Goal: Task Accomplishment & Management: Manage account settings

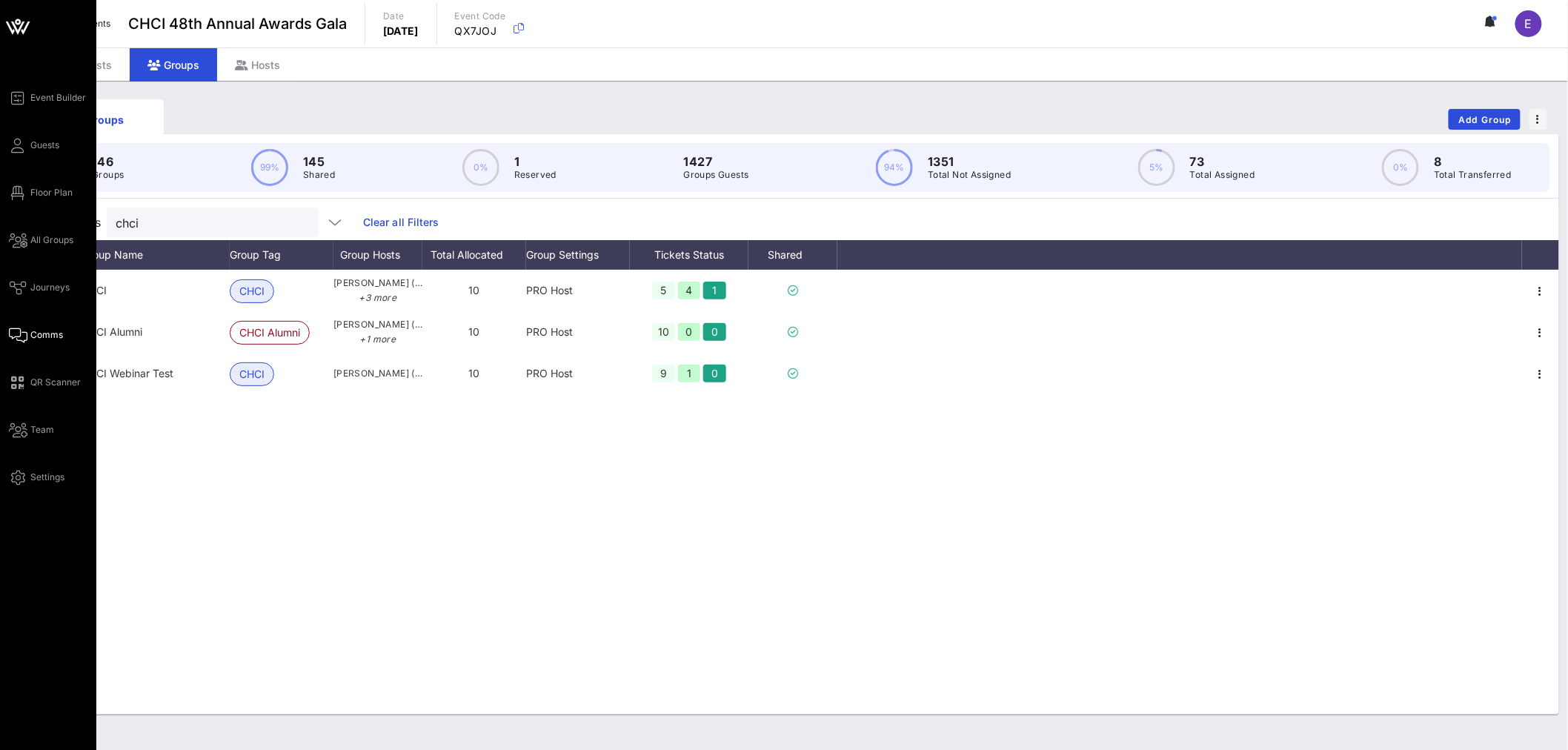
click at [42, 336] on span "Comms" at bounding box center [47, 334] width 33 height 13
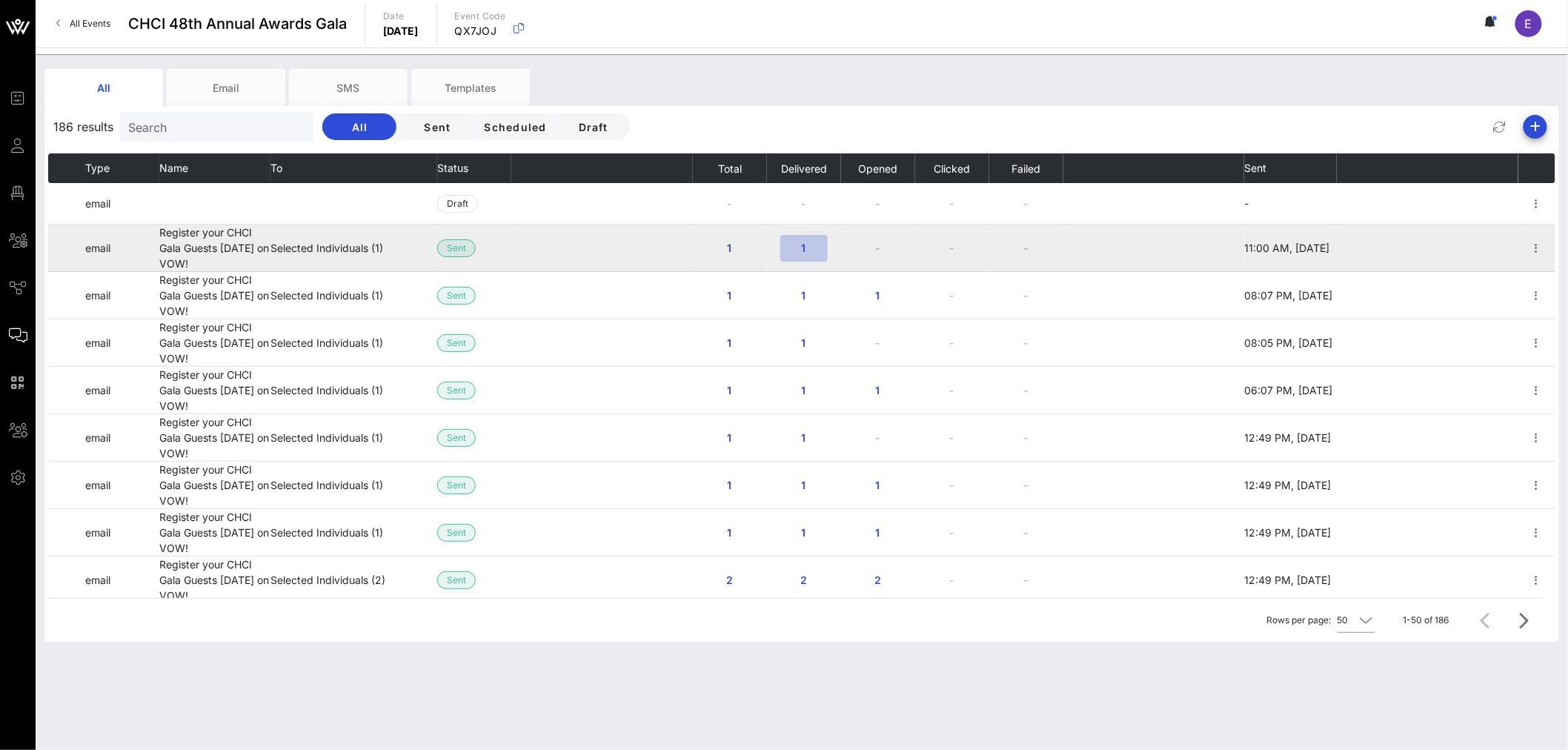
click at [796, 250] on span "1" at bounding box center [803, 248] width 24 height 13
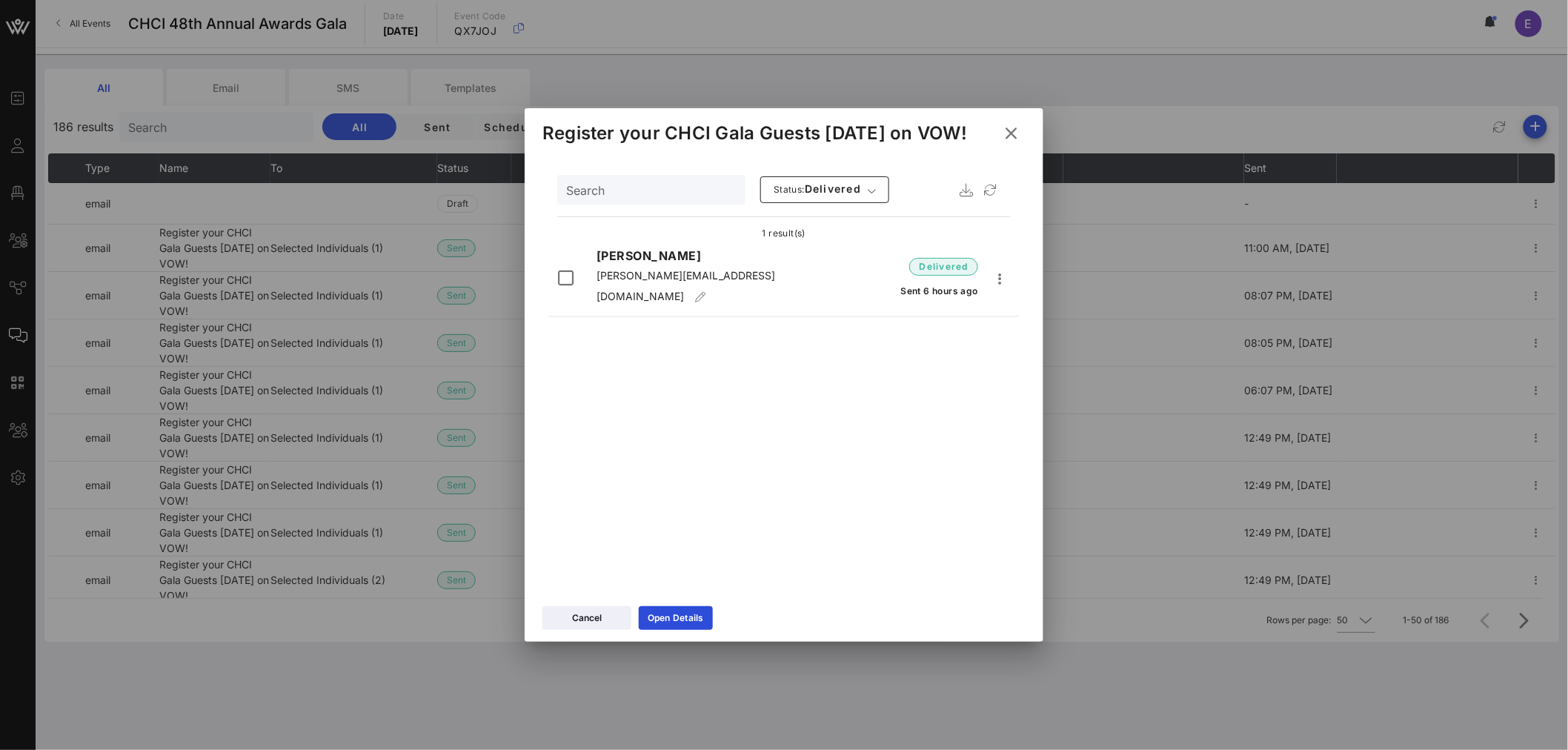
click at [1016, 130] on icon at bounding box center [1010, 134] width 25 height 24
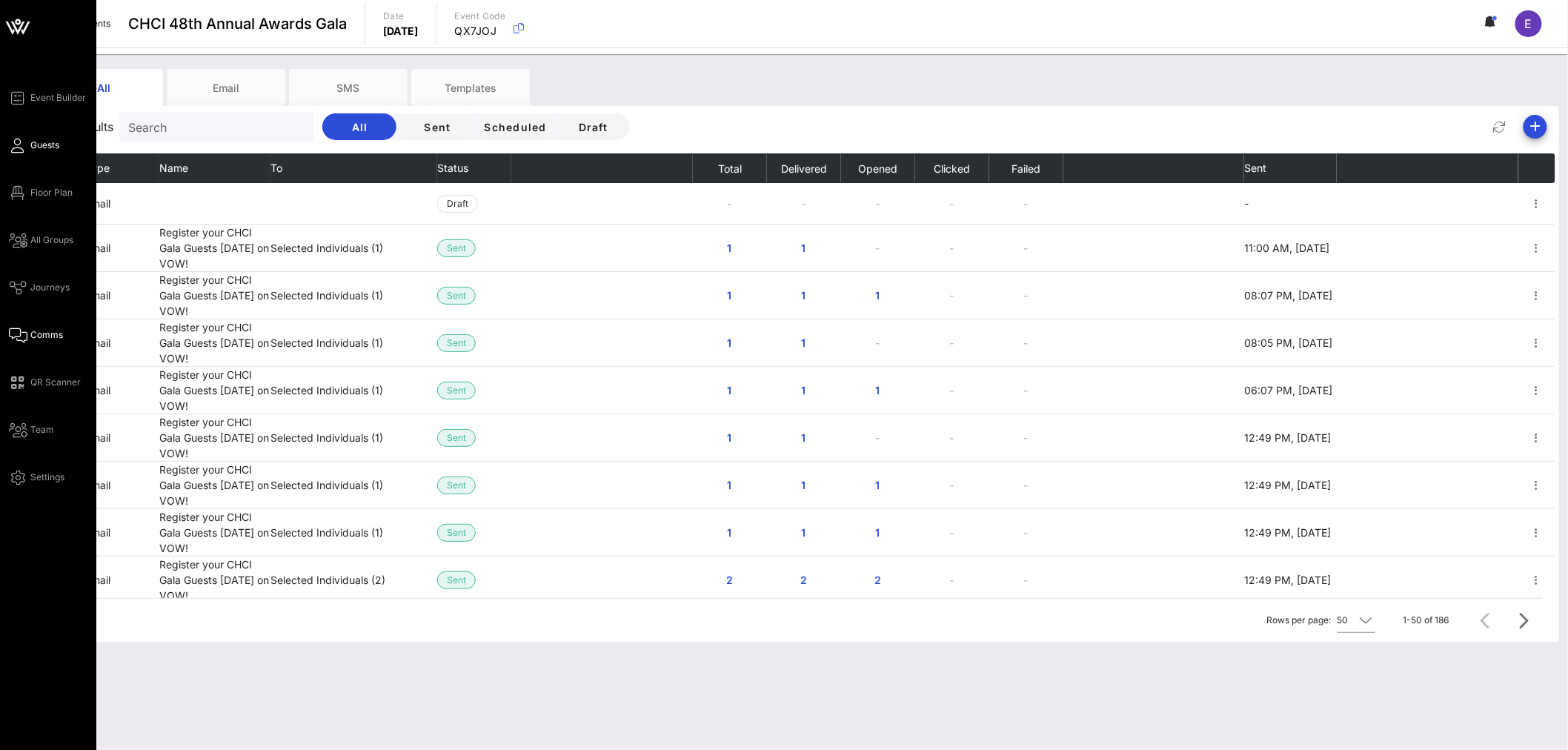
click at [49, 144] on span "Guests" at bounding box center [45, 145] width 29 height 13
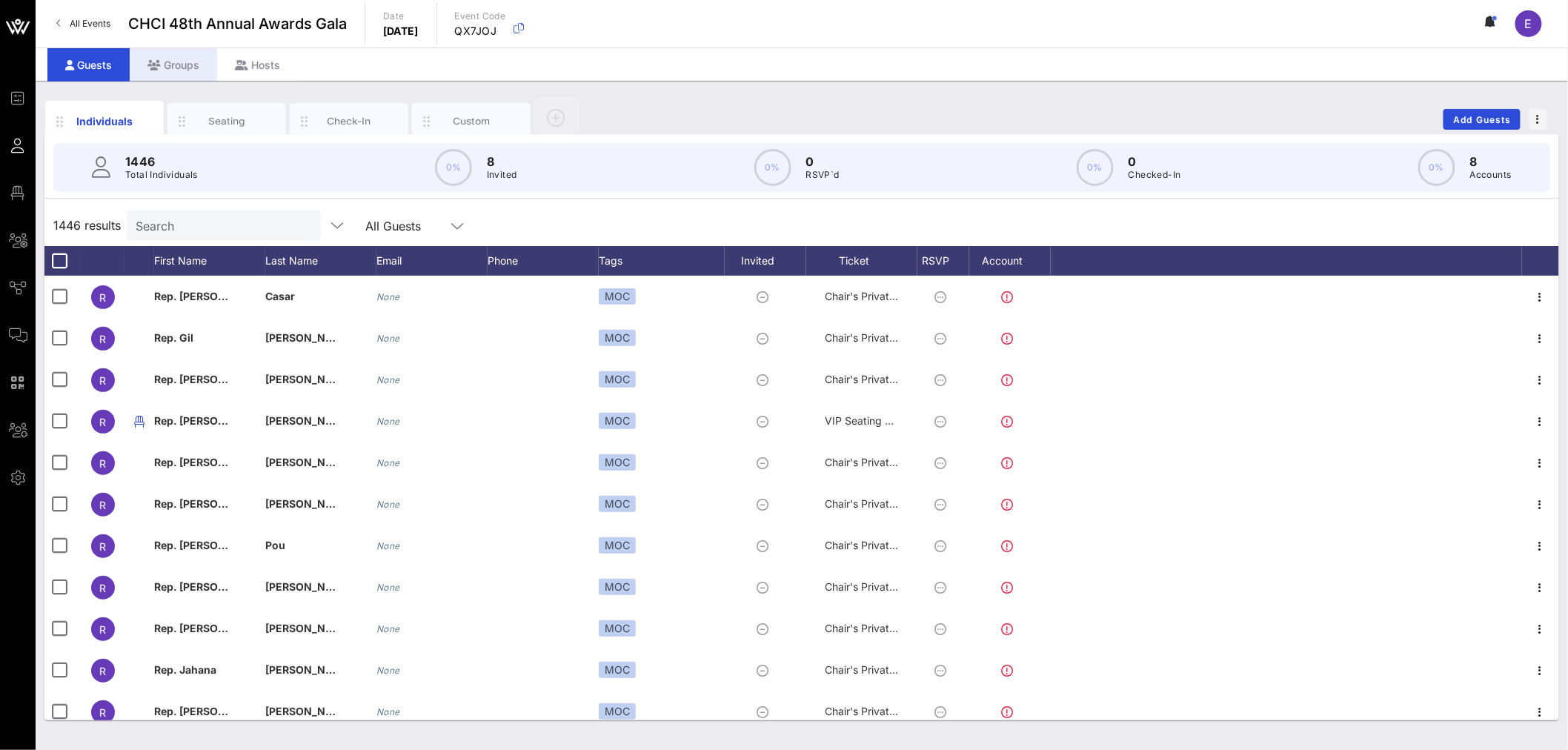
click at [183, 66] on div "Groups" at bounding box center [173, 65] width 88 height 34
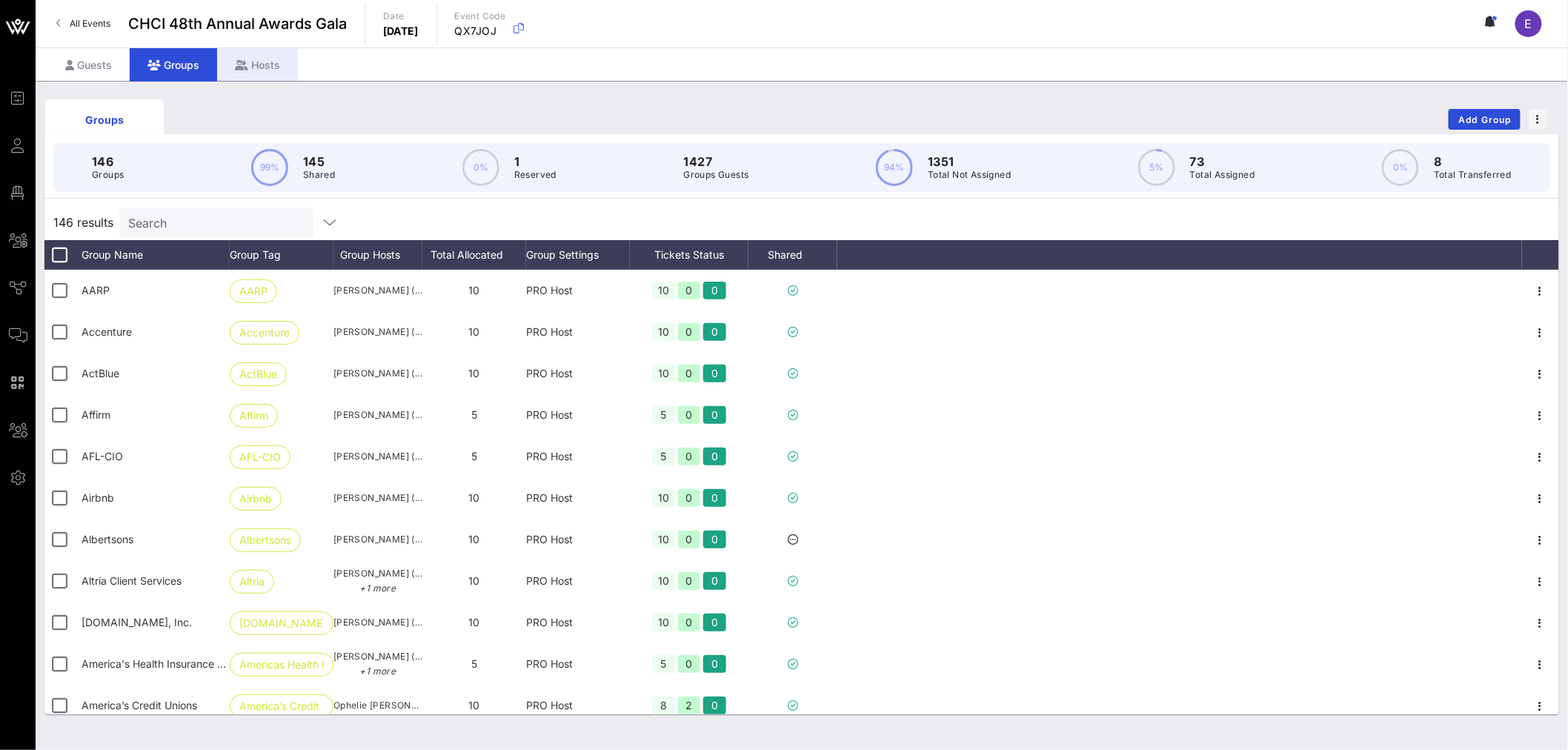
click at [252, 68] on div "Hosts" at bounding box center [258, 65] width 81 height 34
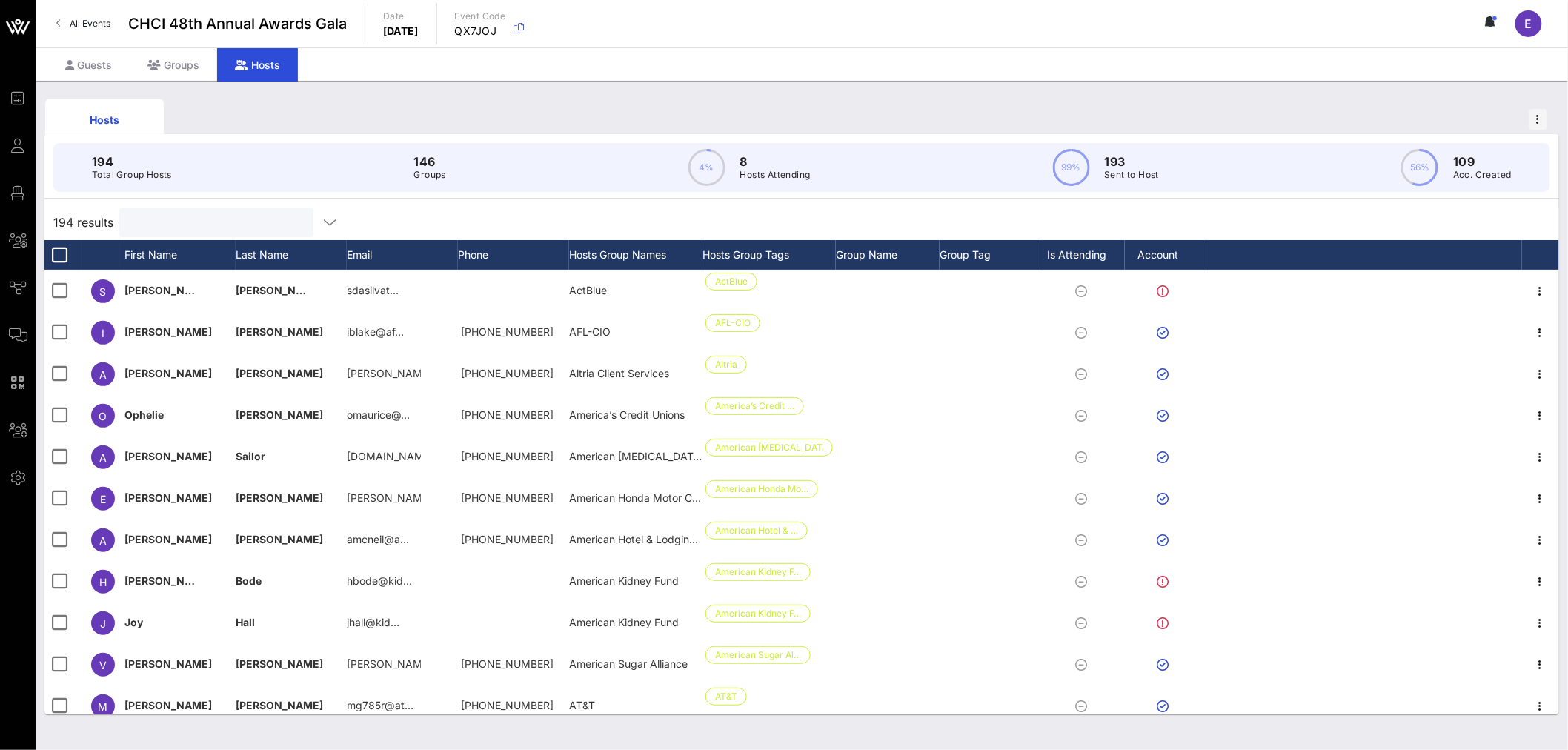
click at [166, 223] on input "text" at bounding box center [214, 222] width 173 height 19
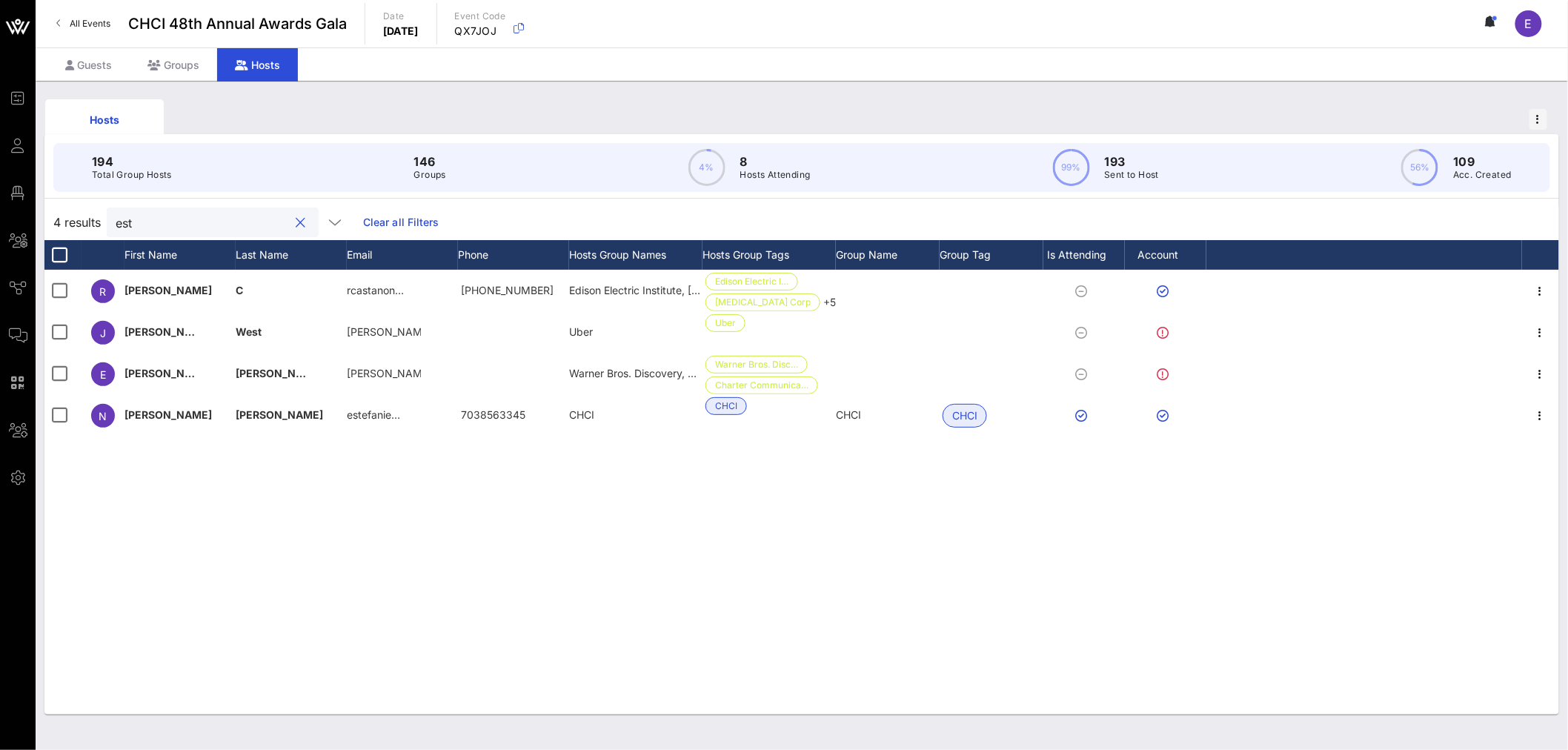
click at [153, 217] on input "est" at bounding box center [202, 222] width 173 height 19
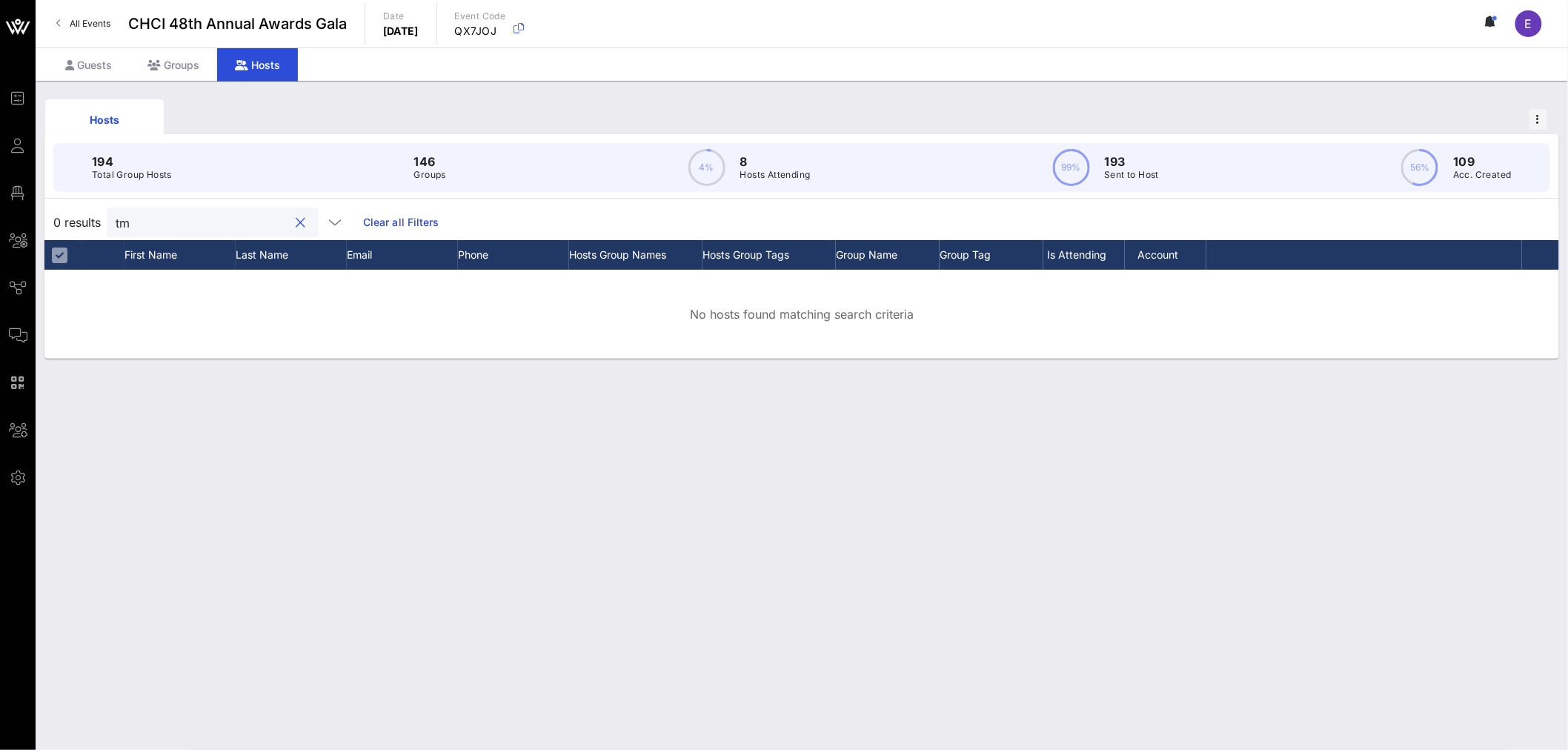
type input "t"
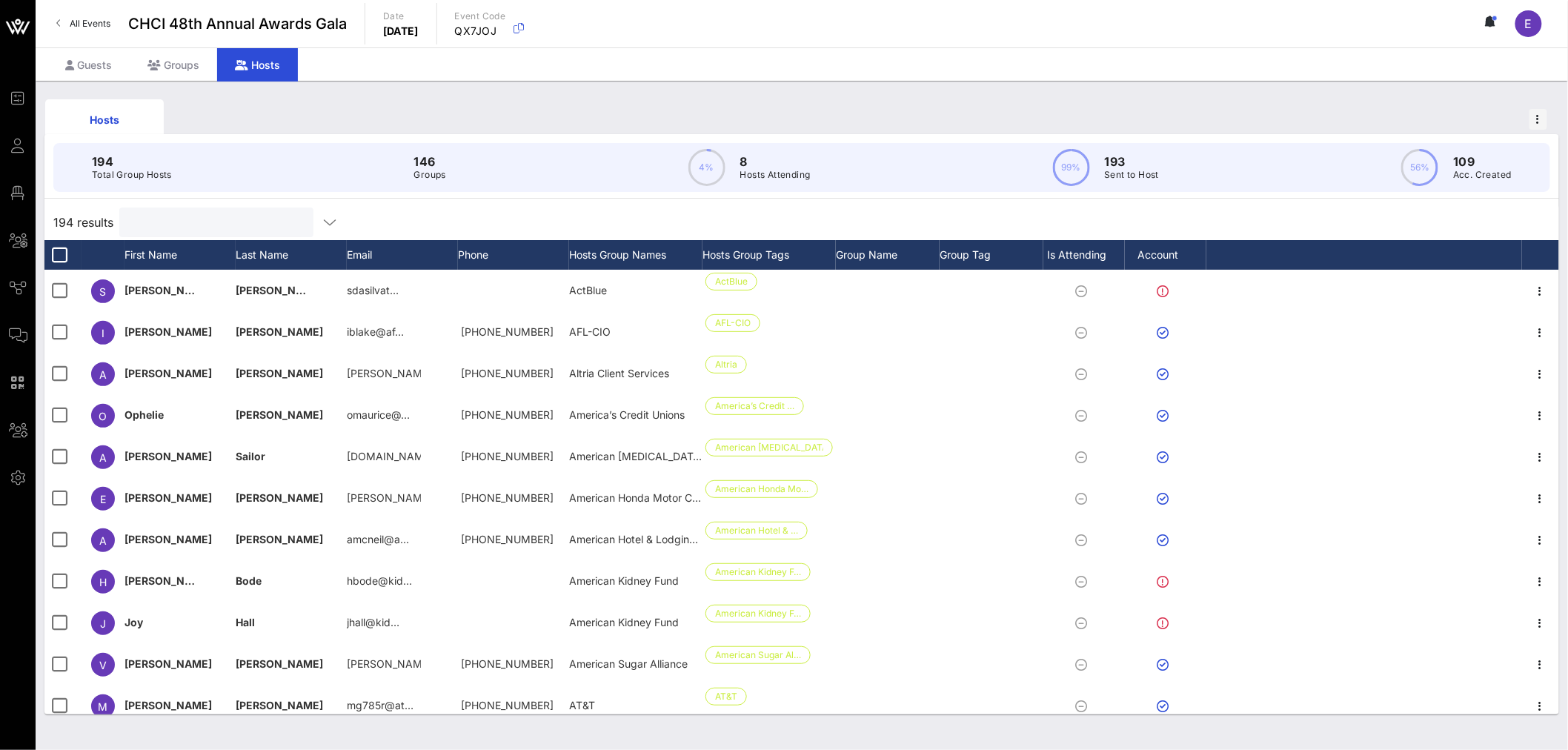
click at [153, 217] on input "text" at bounding box center [214, 222] width 173 height 19
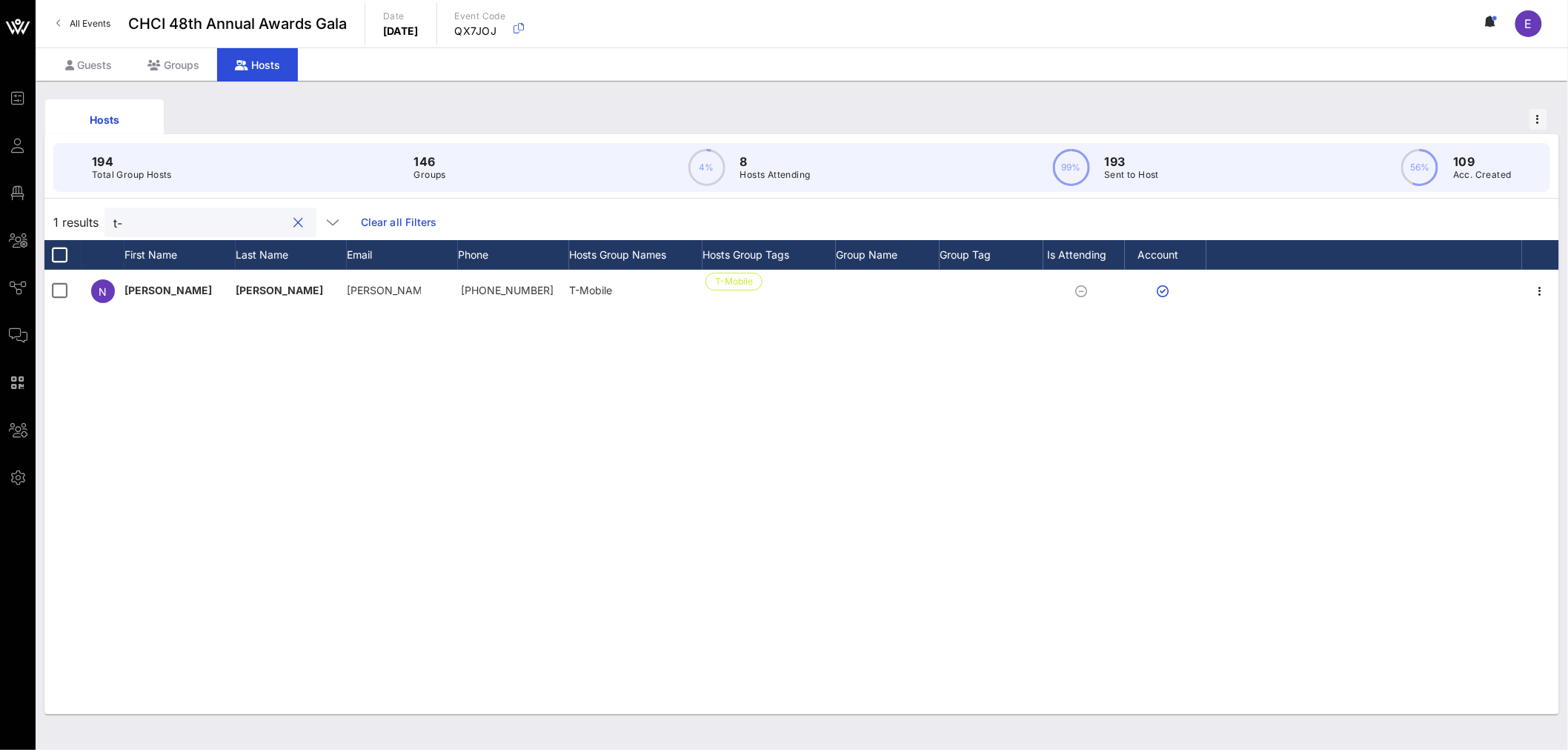
type input "t"
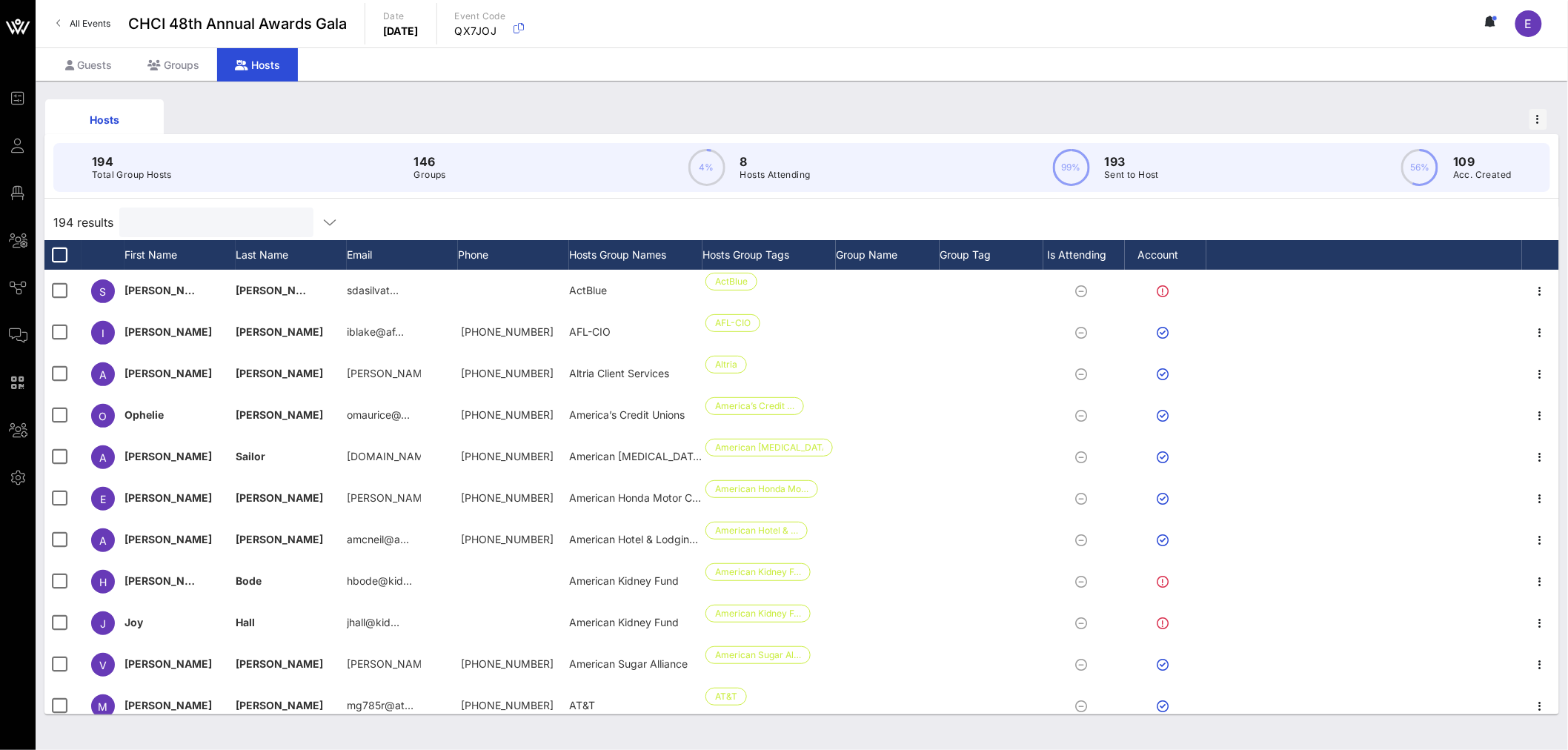
click at [222, 224] on input "text" at bounding box center [214, 222] width 173 height 19
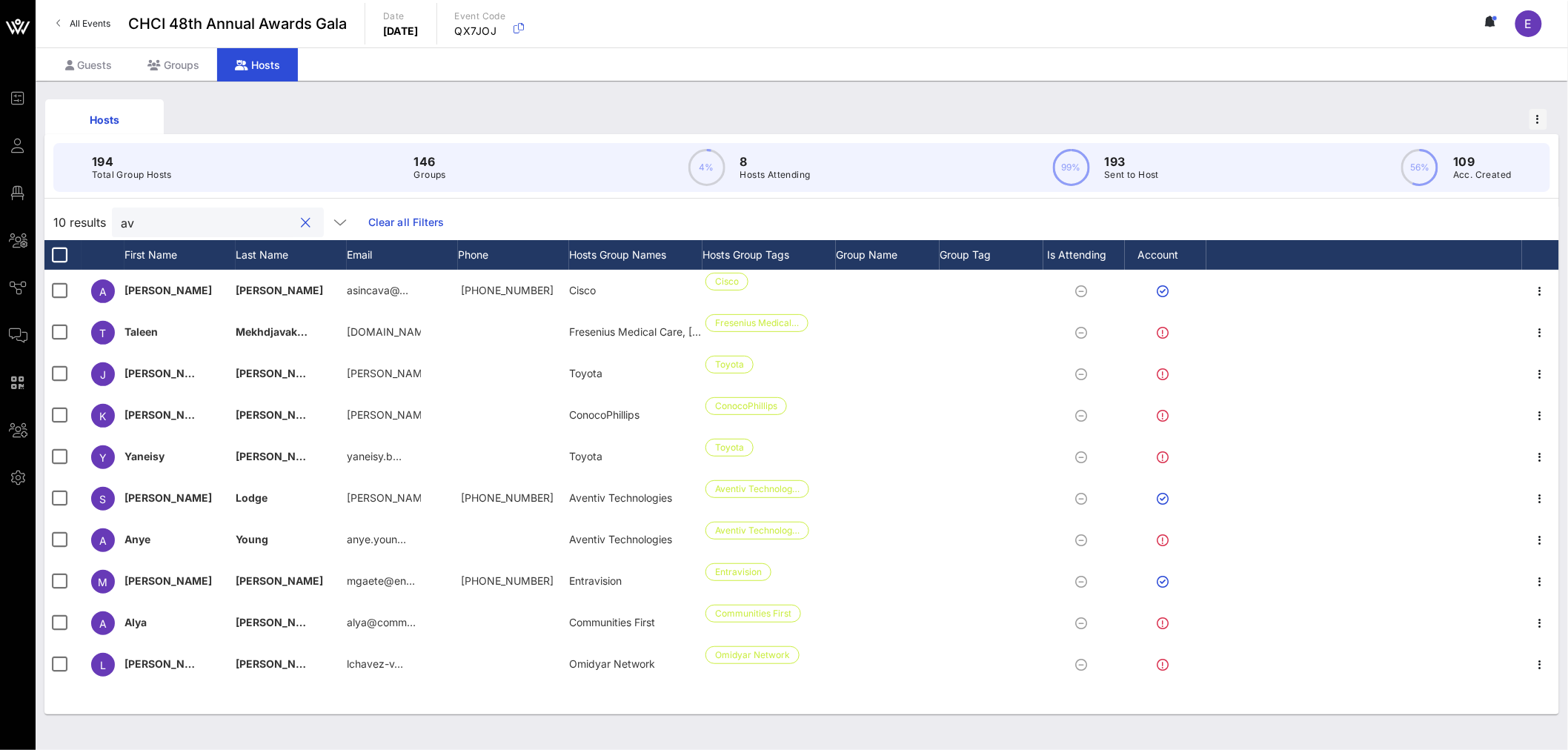
type input "a"
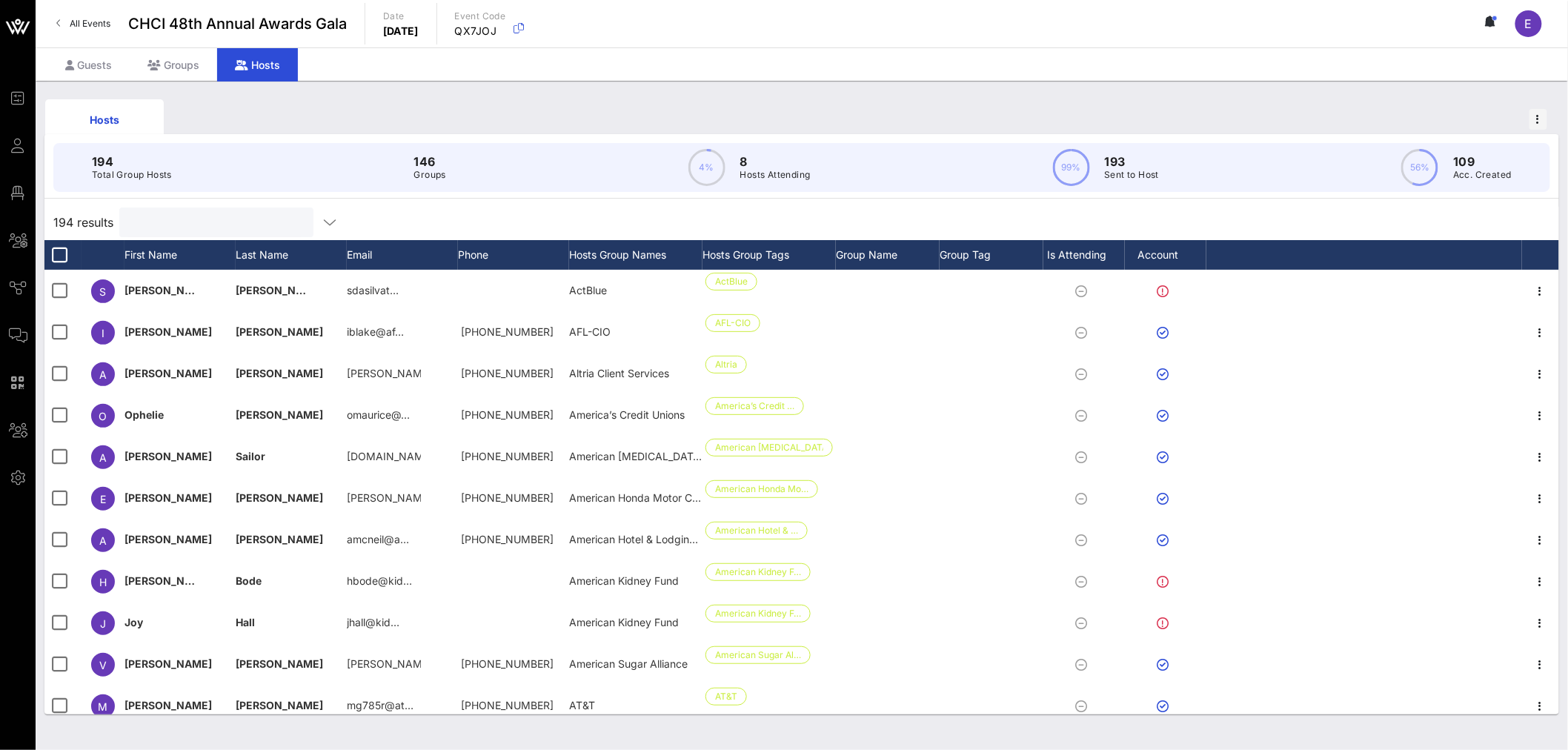
click at [148, 219] on input "text" at bounding box center [214, 222] width 173 height 19
click at [184, 64] on div "Groups" at bounding box center [173, 65] width 88 height 34
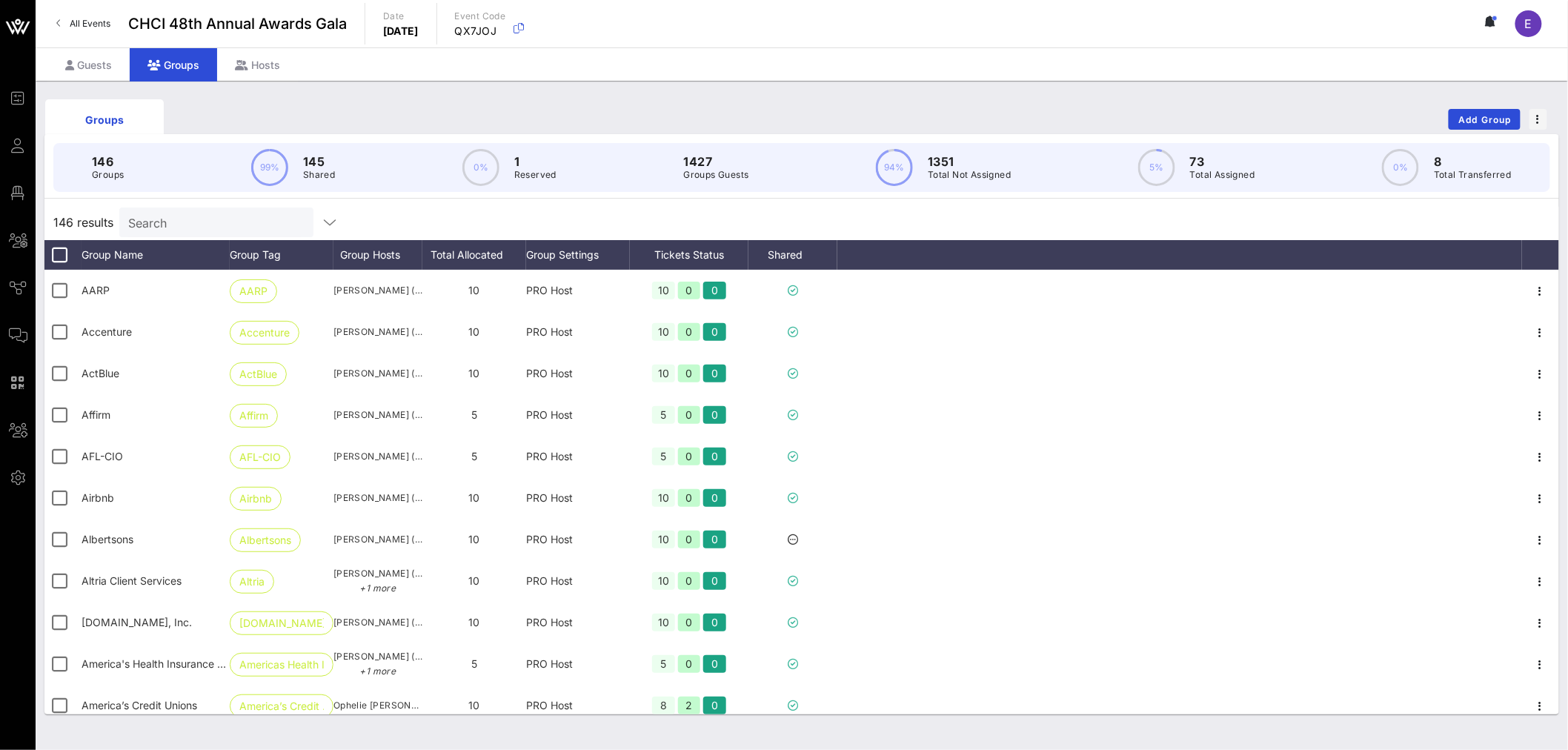
click at [179, 220] on input "Search" at bounding box center [214, 222] width 173 height 19
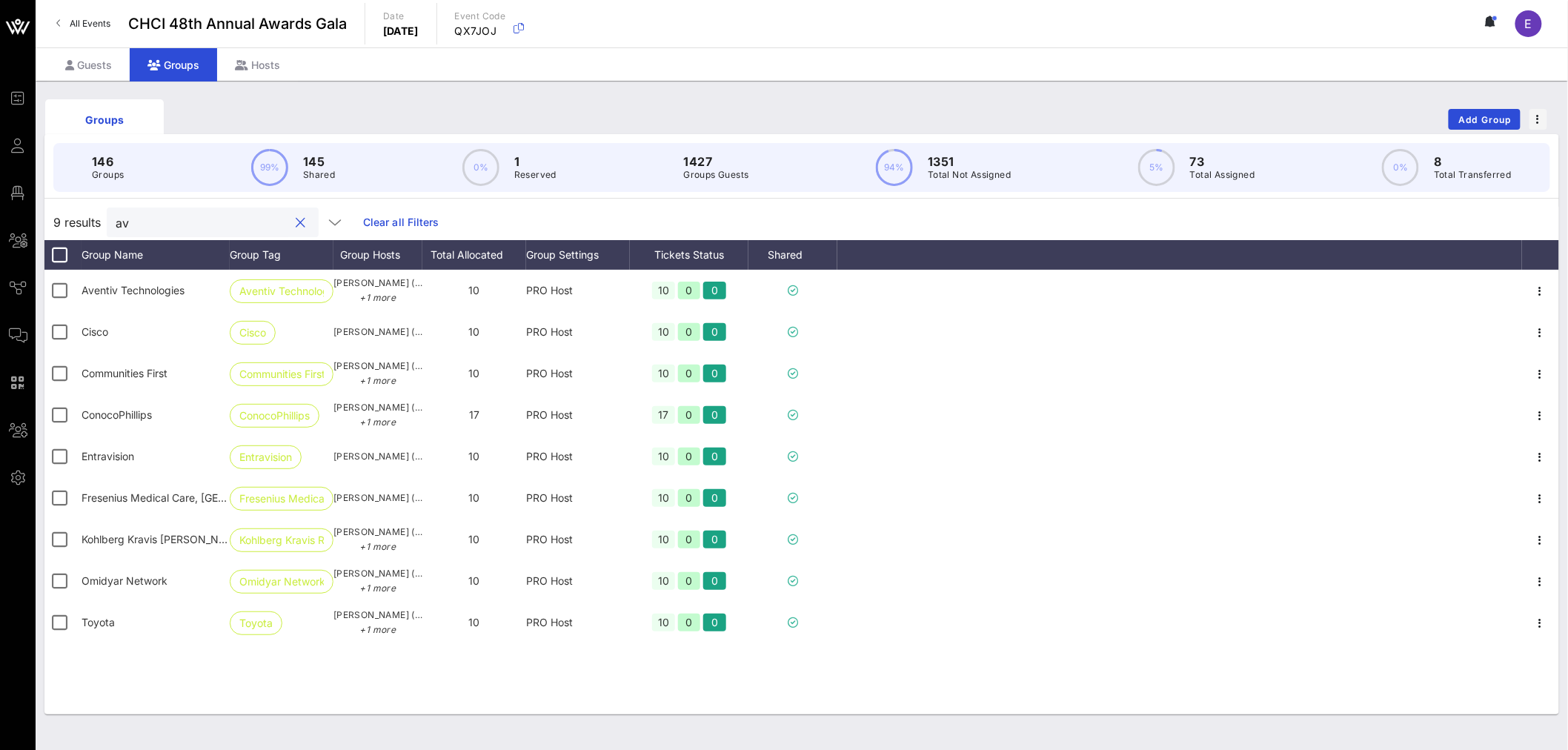
type input "a"
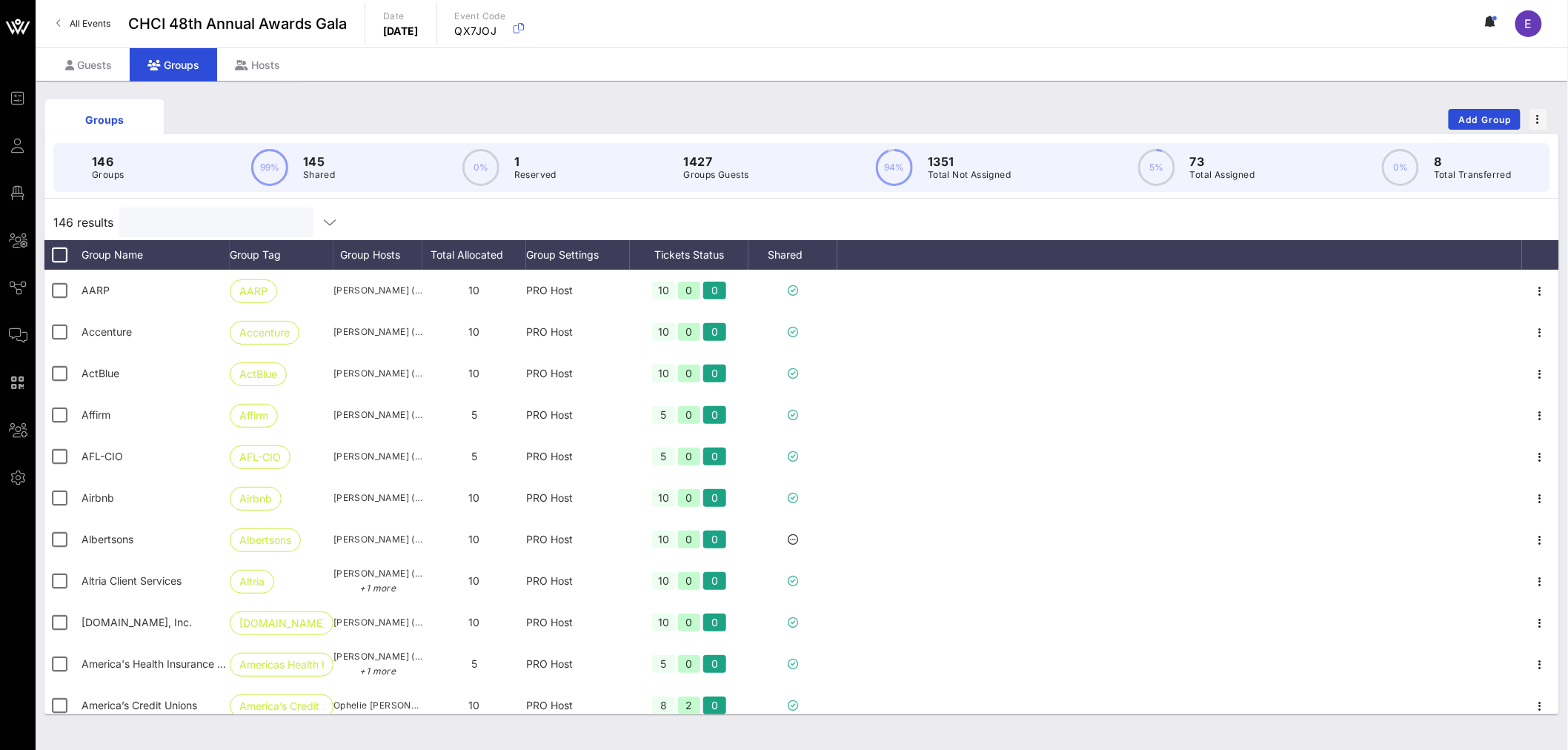
click at [179, 220] on input "text" at bounding box center [214, 222] width 173 height 19
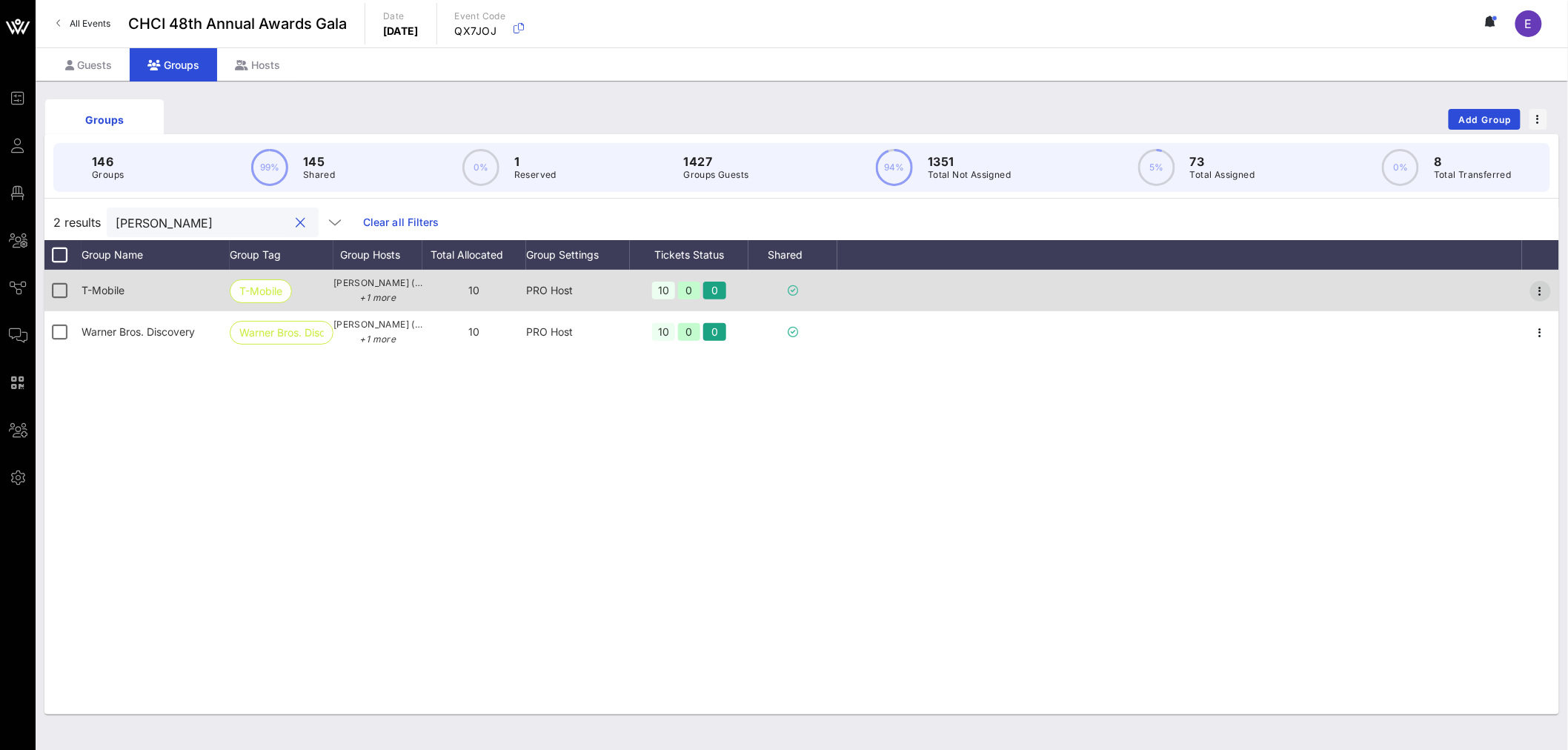
type input "[PERSON_NAME]"
click at [1544, 285] on icon "button" at bounding box center [1540, 291] width 18 height 18
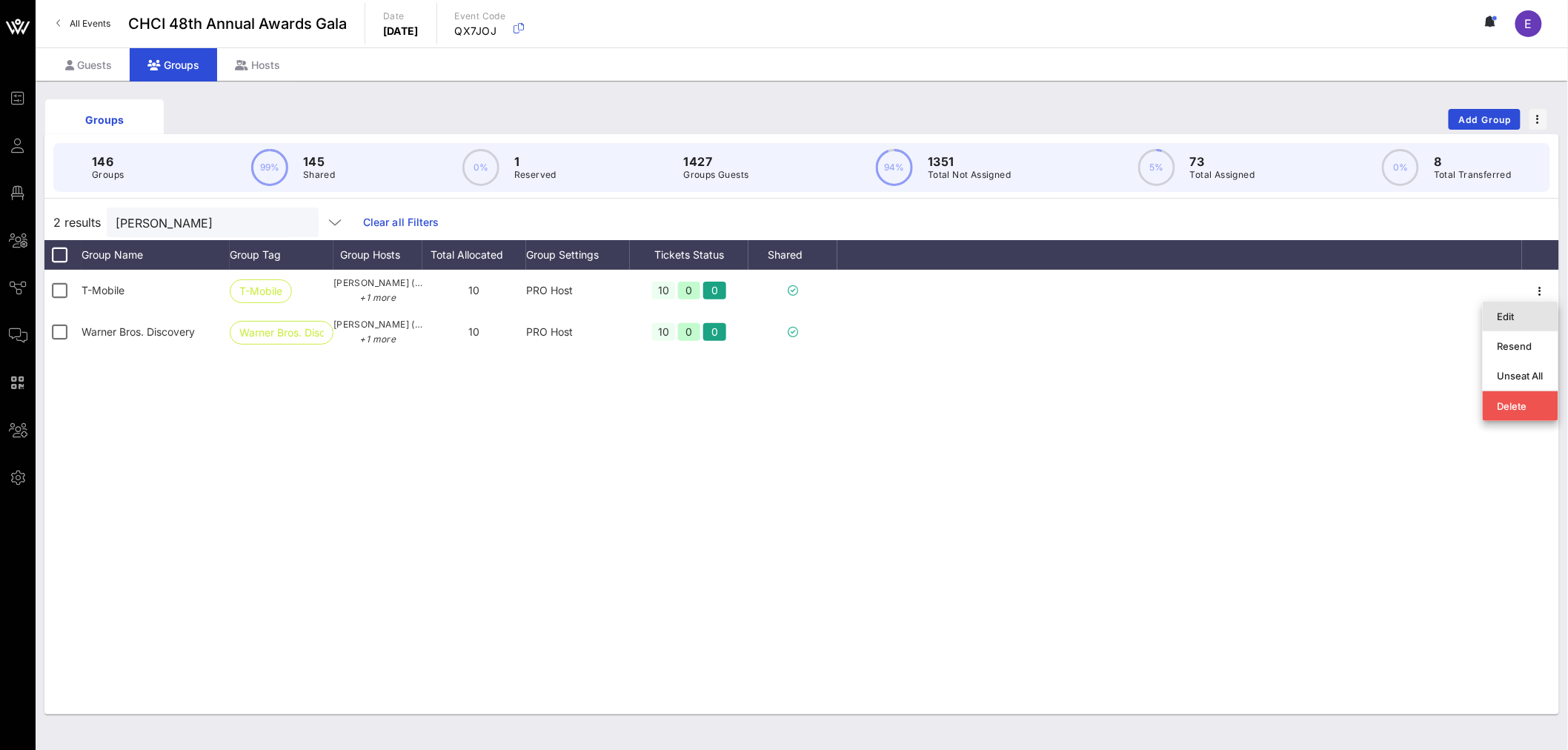
click at [1505, 314] on div "Edit" at bounding box center [1521, 317] width 46 height 12
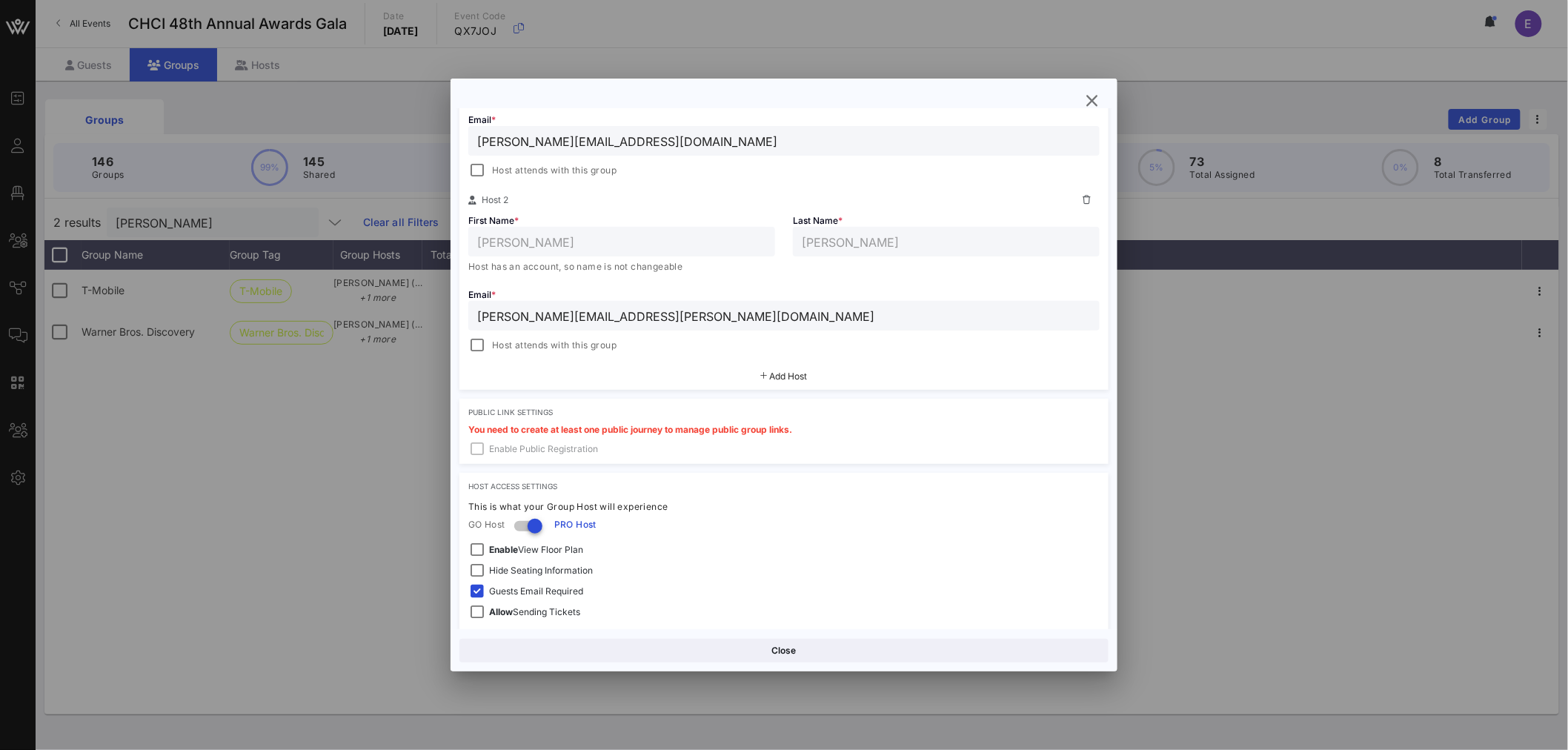
scroll to position [380, 0]
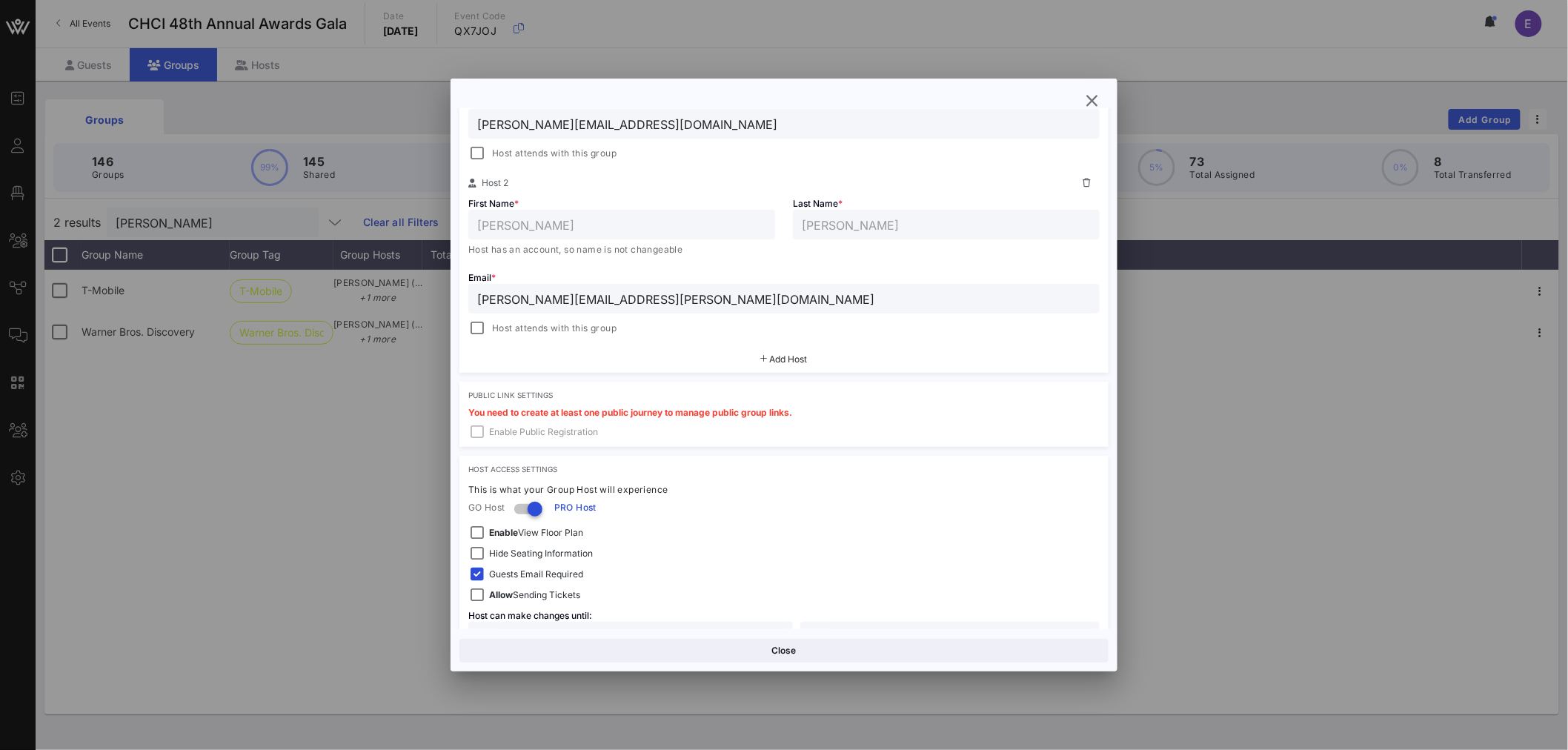
click at [801, 354] on span "Add Host" at bounding box center [789, 359] width 38 height 11
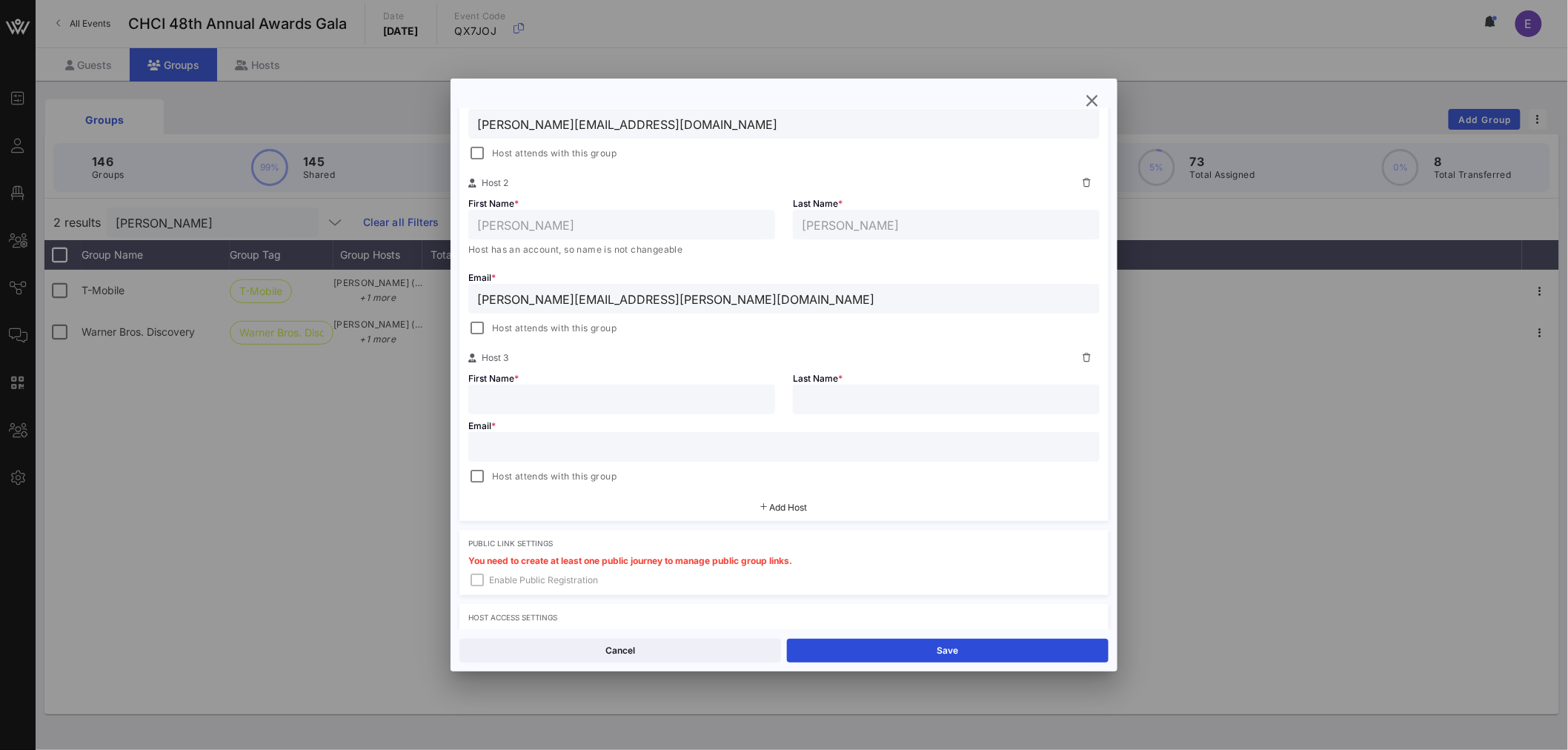
click at [550, 406] on input "text" at bounding box center [621, 399] width 289 height 19
type input "[PERSON_NAME]"
click at [516, 439] on input "text" at bounding box center [784, 446] width 613 height 19
paste input "[PERSON_NAME][EMAIL_ADDRESS][DOMAIN_NAME]"
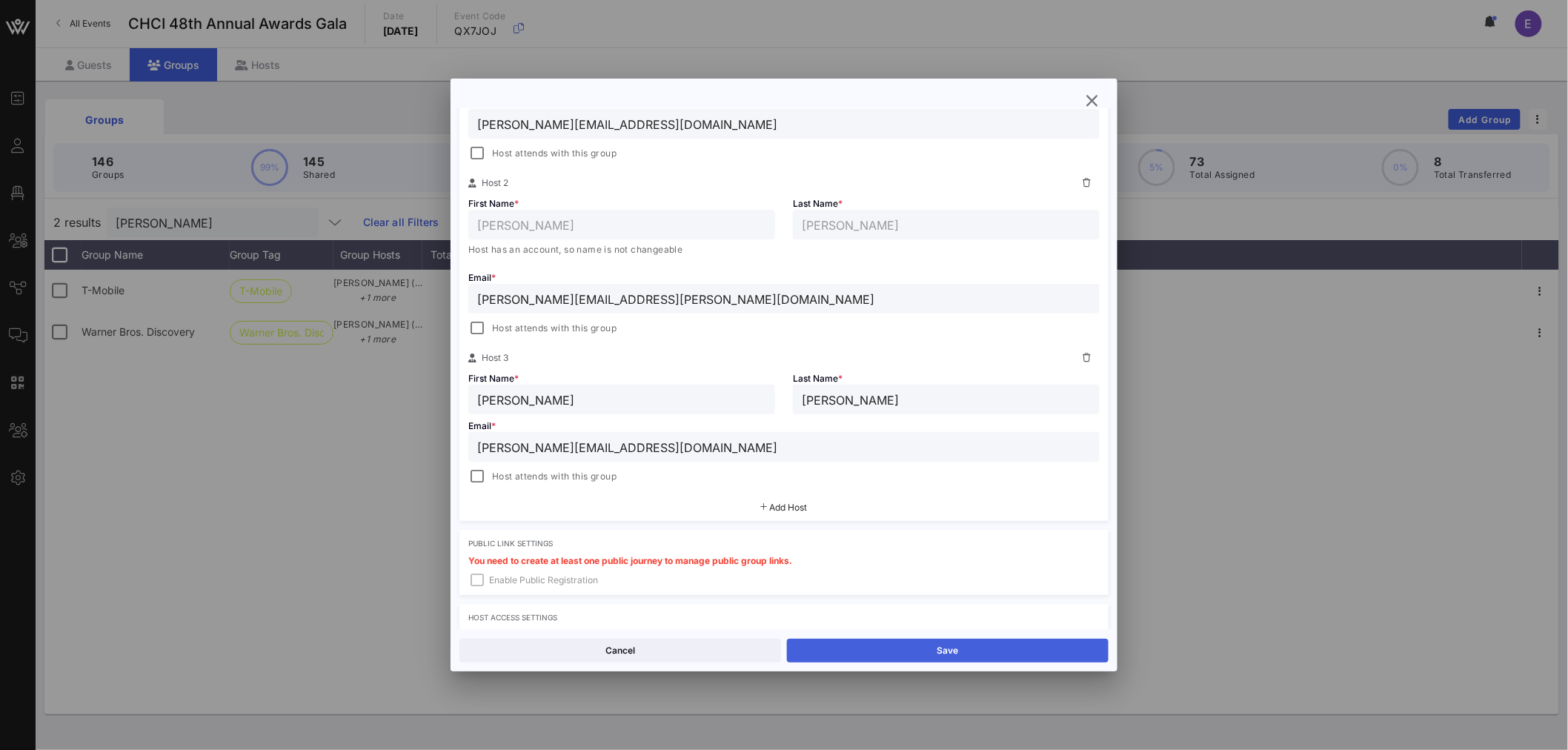
click at [982, 647] on button "Save" at bounding box center [948, 650] width 322 height 24
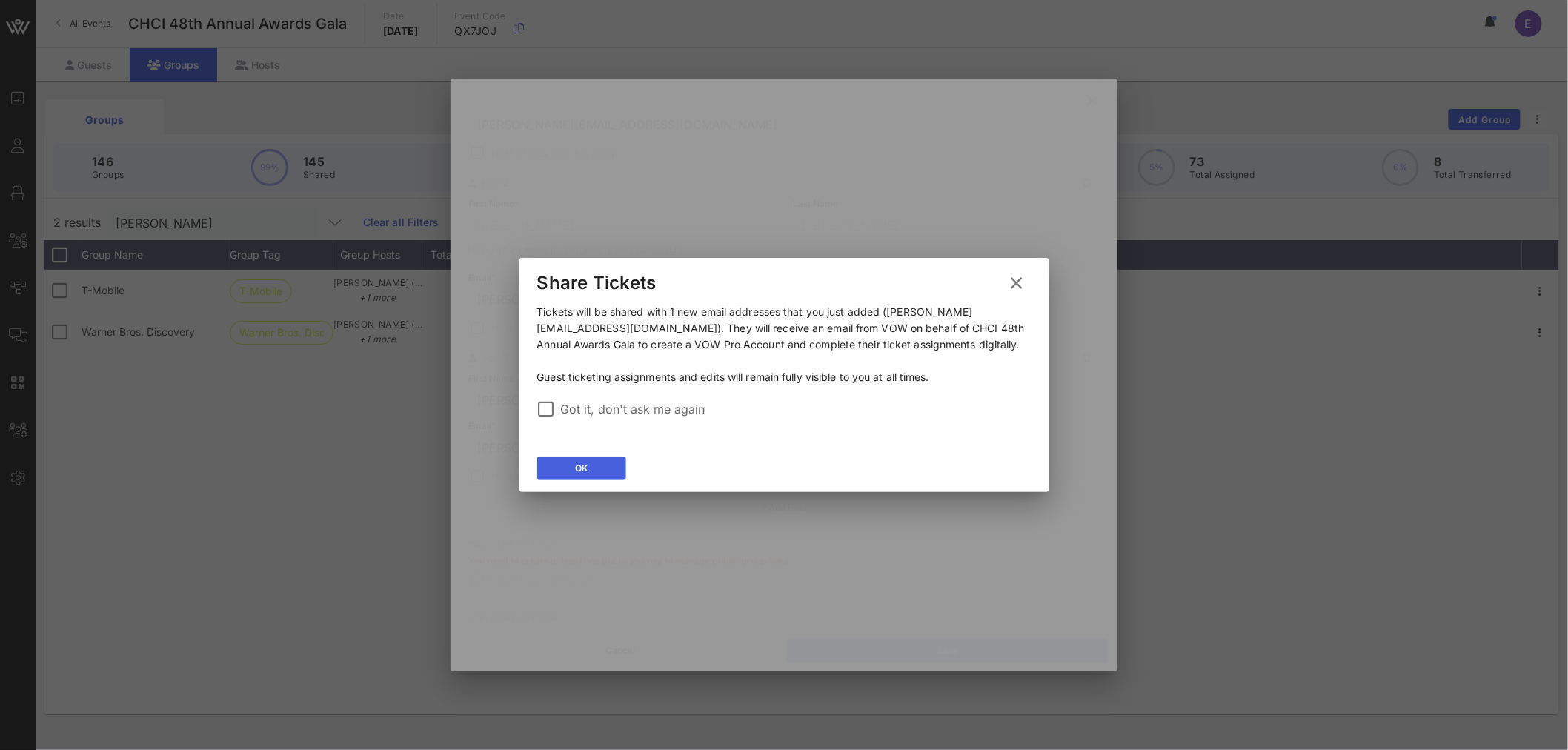
click at [575, 476] on div "OK" at bounding box center [581, 468] width 13 height 14
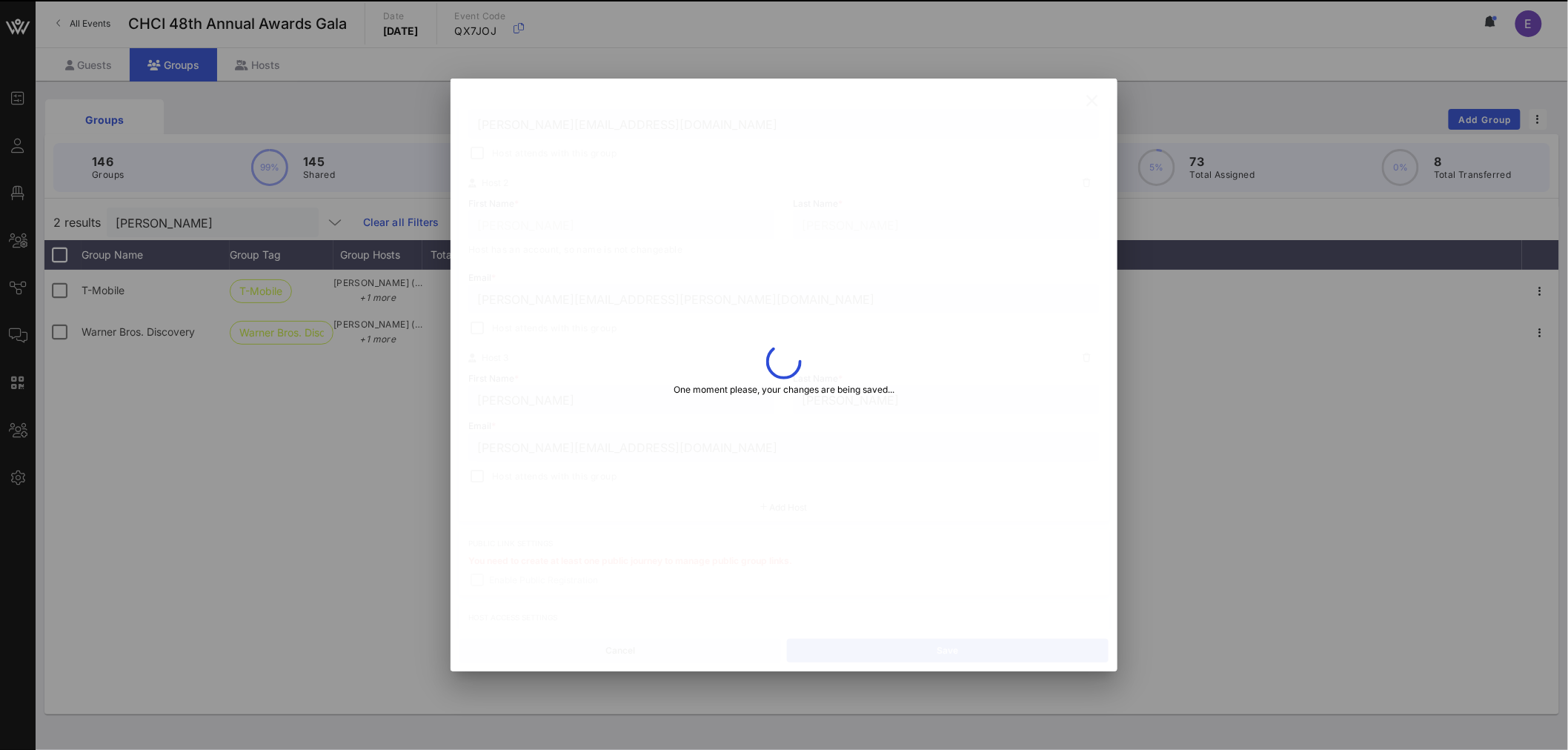
type input "[PERSON_NAME][EMAIL_ADDRESS][DOMAIN_NAME]"
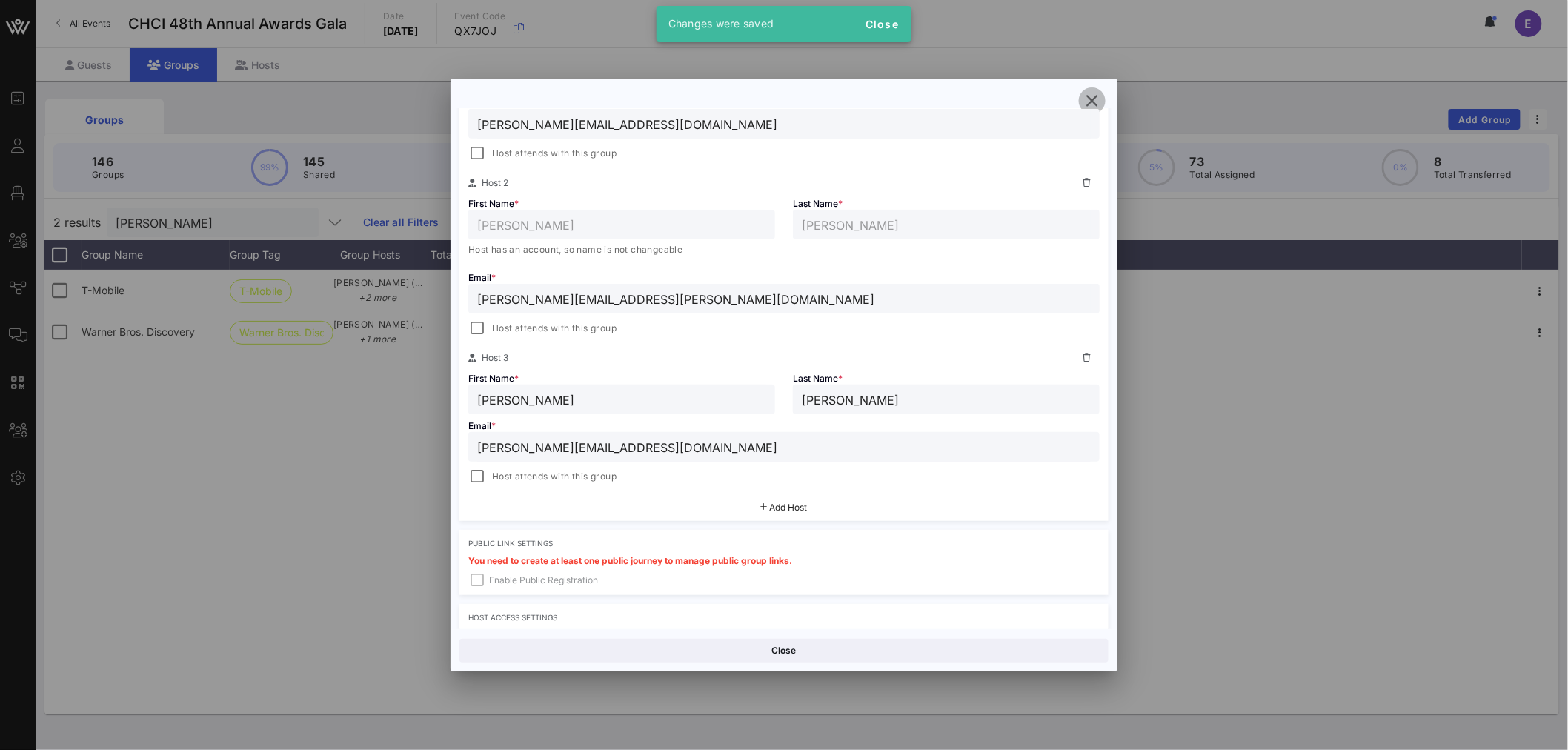
click at [1090, 100] on icon "button" at bounding box center [1092, 100] width 18 height 18
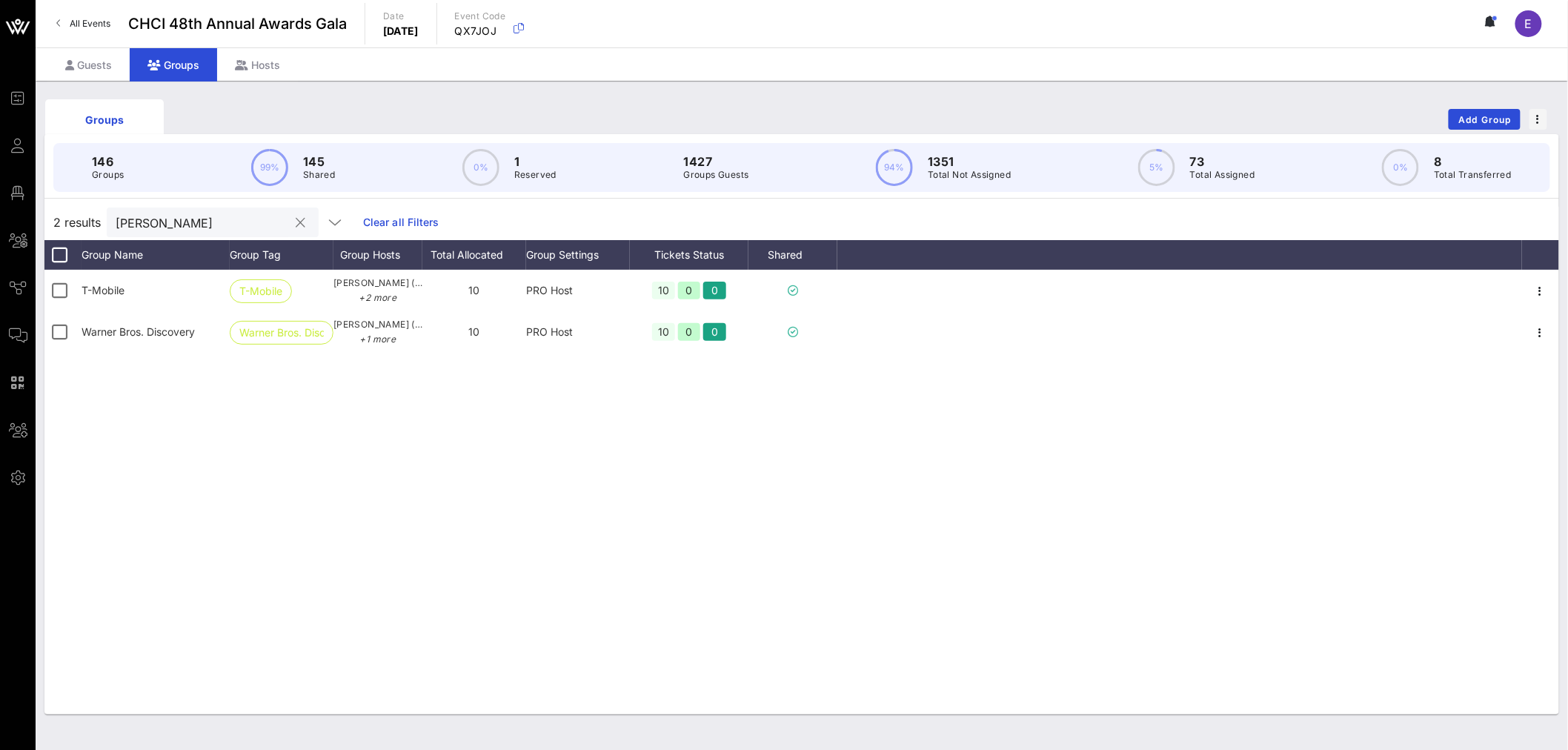
click at [136, 224] on input "[PERSON_NAME]" at bounding box center [202, 222] width 173 height 19
click at [169, 217] on input "[PERSON_NAME]" at bounding box center [202, 222] width 173 height 19
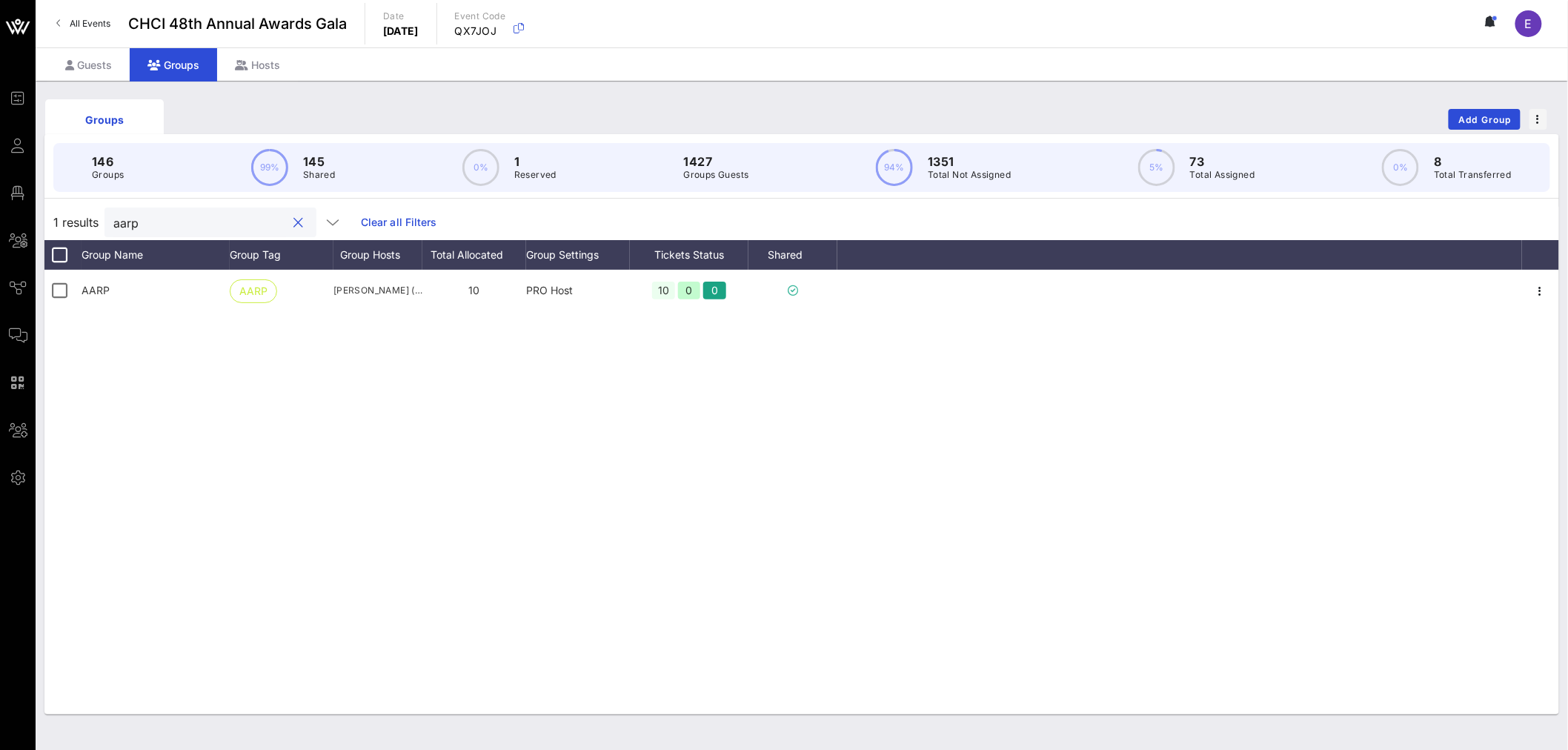
type input "aarp"
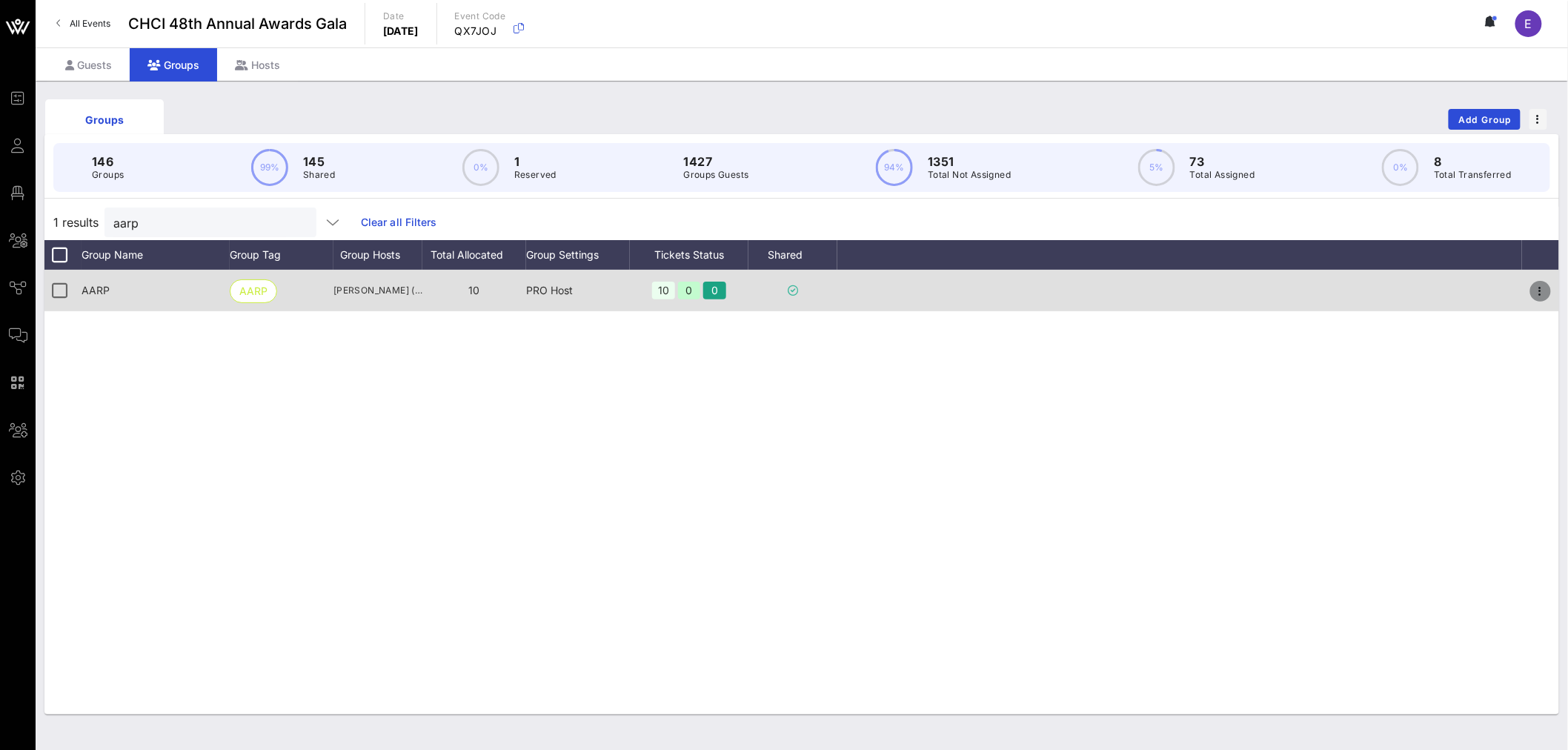
click at [1537, 294] on icon "button" at bounding box center [1540, 291] width 18 height 18
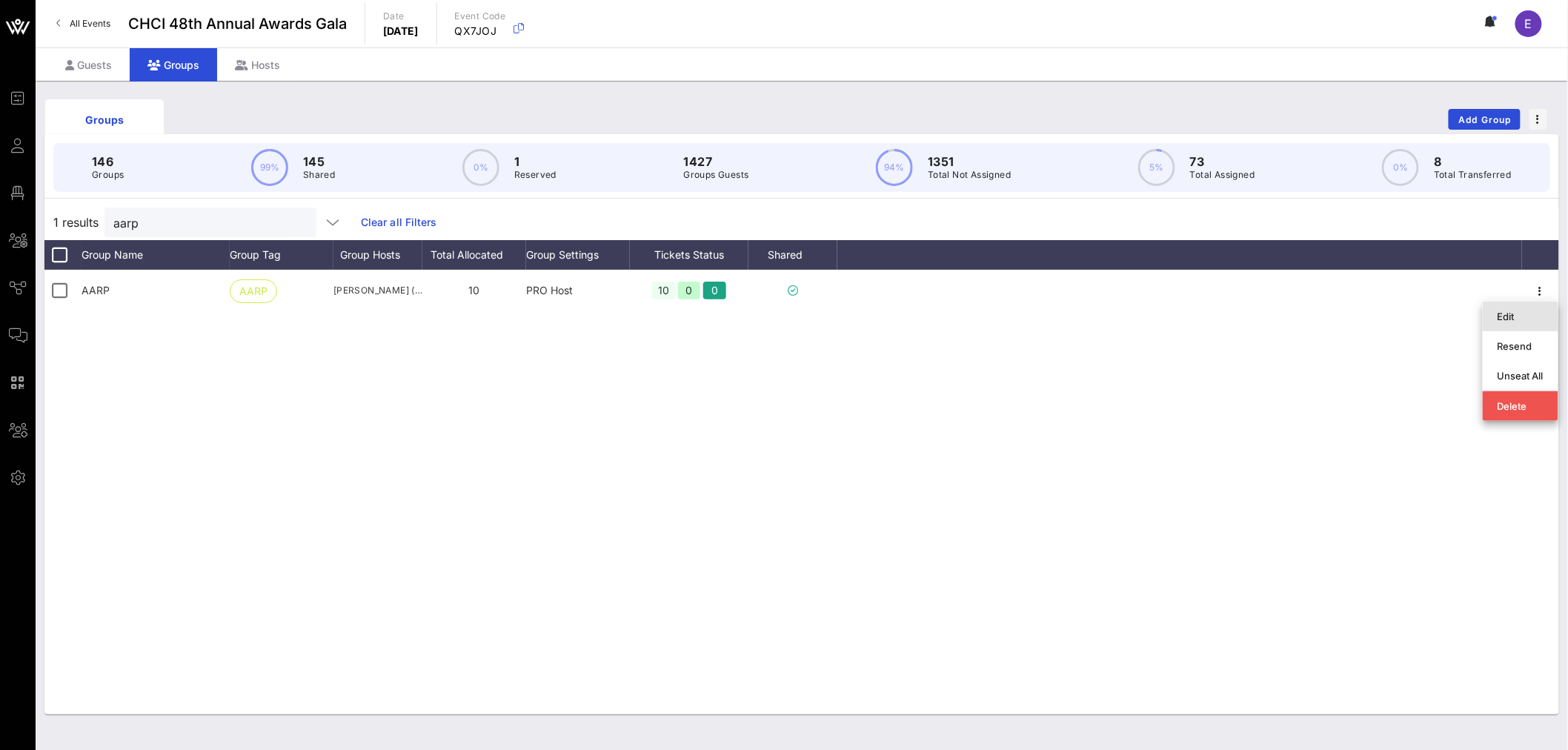
click at [1502, 316] on div "Edit" at bounding box center [1521, 317] width 46 height 12
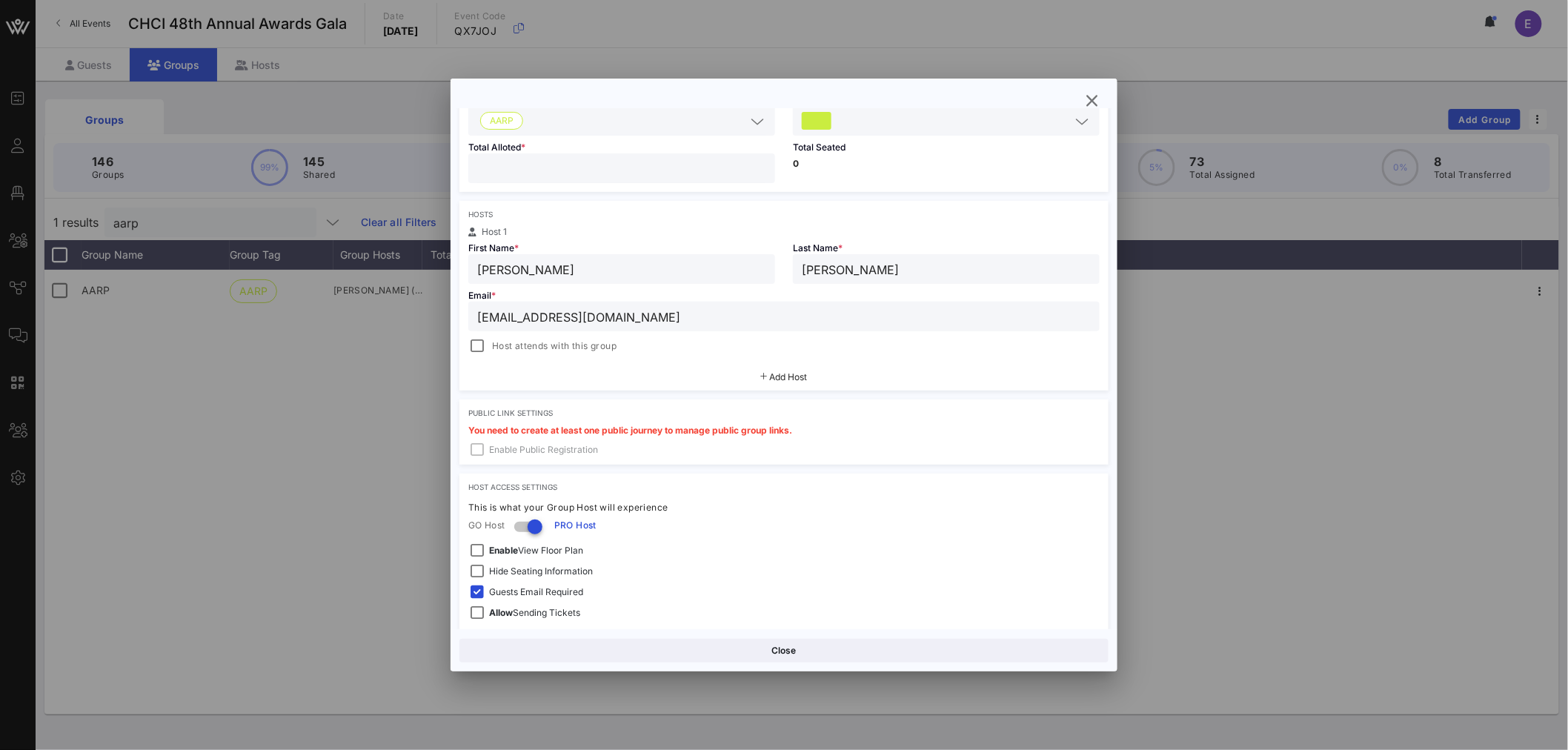
scroll to position [216, 0]
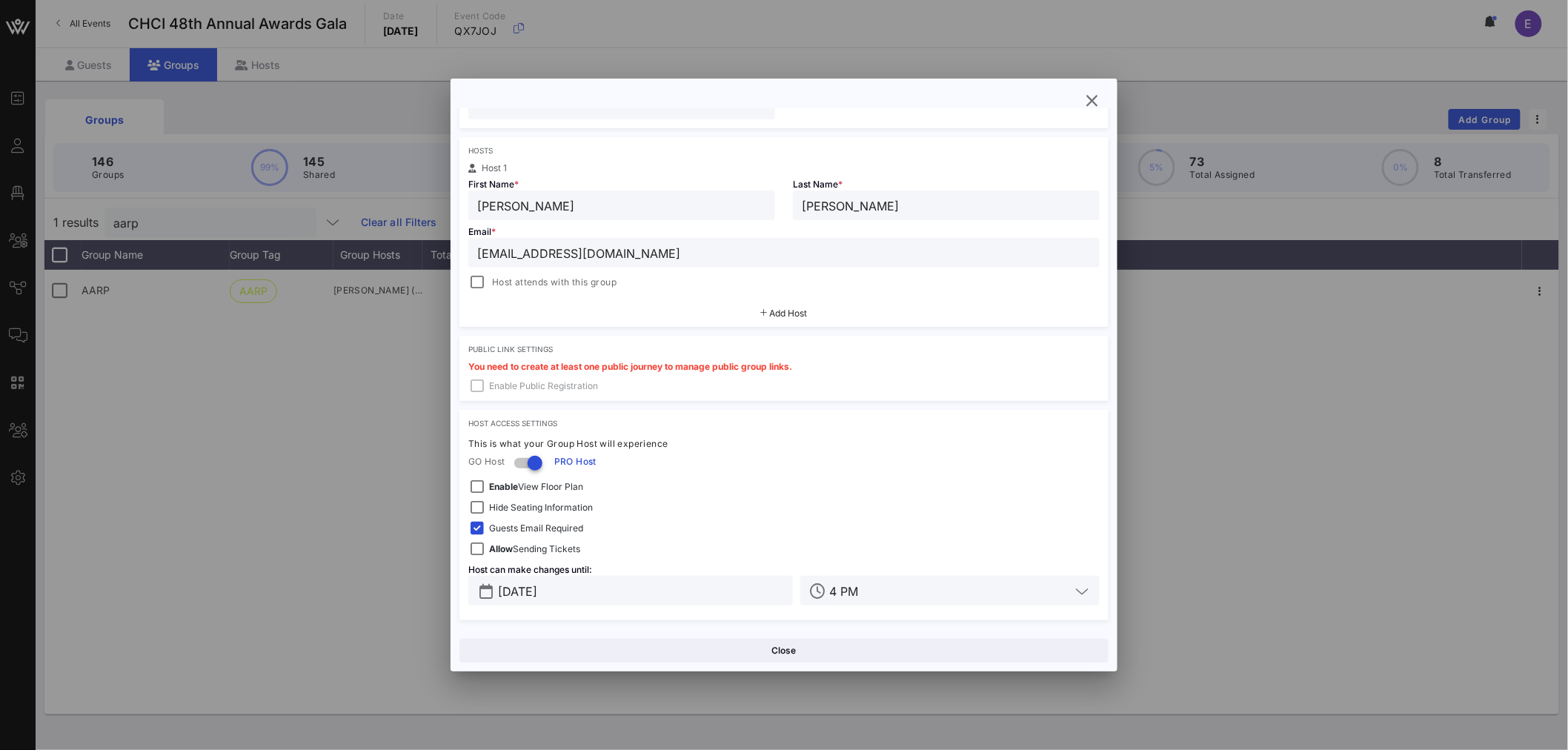
click at [781, 311] on span "Add Host" at bounding box center [789, 313] width 38 height 11
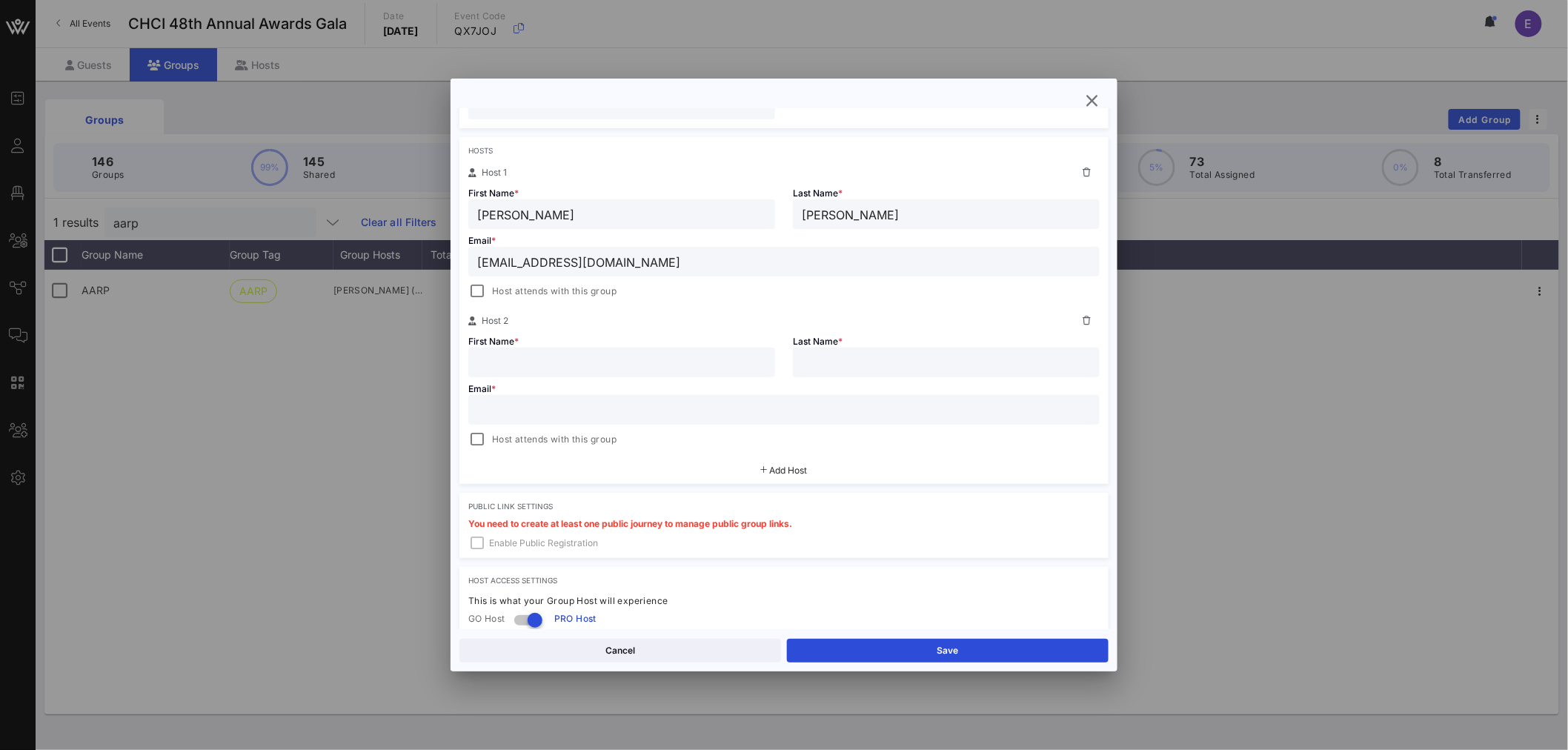
click at [520, 395] on div at bounding box center [784, 410] width 613 height 30
click at [513, 350] on div at bounding box center [621, 362] width 289 height 30
type input "[PERSON_NAME]"
paste input "[EMAIL_ADDRESS][DOMAIN_NAME]"
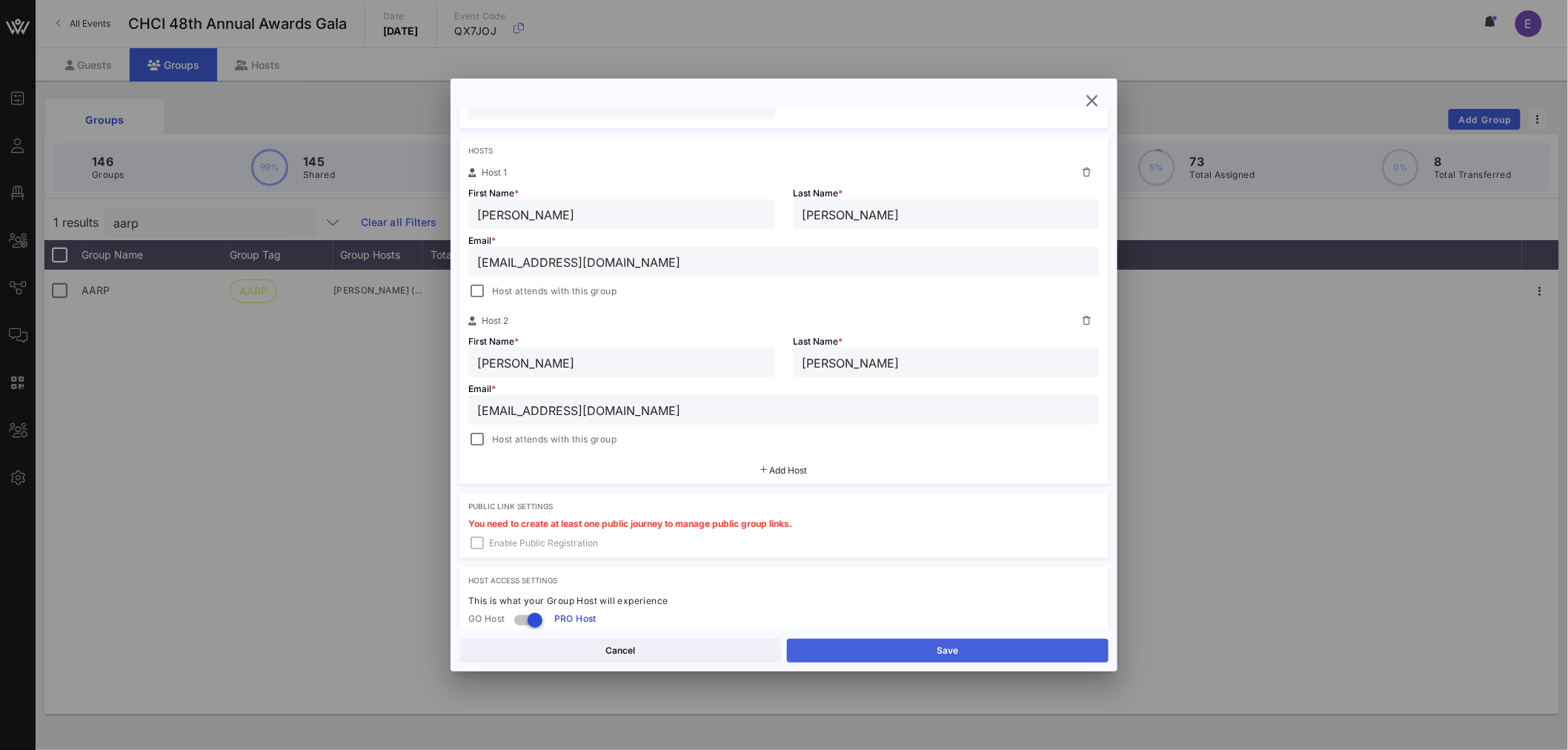
type input "[EMAIL_ADDRESS][DOMAIN_NAME]"
click at [939, 656] on button "Save" at bounding box center [948, 650] width 322 height 24
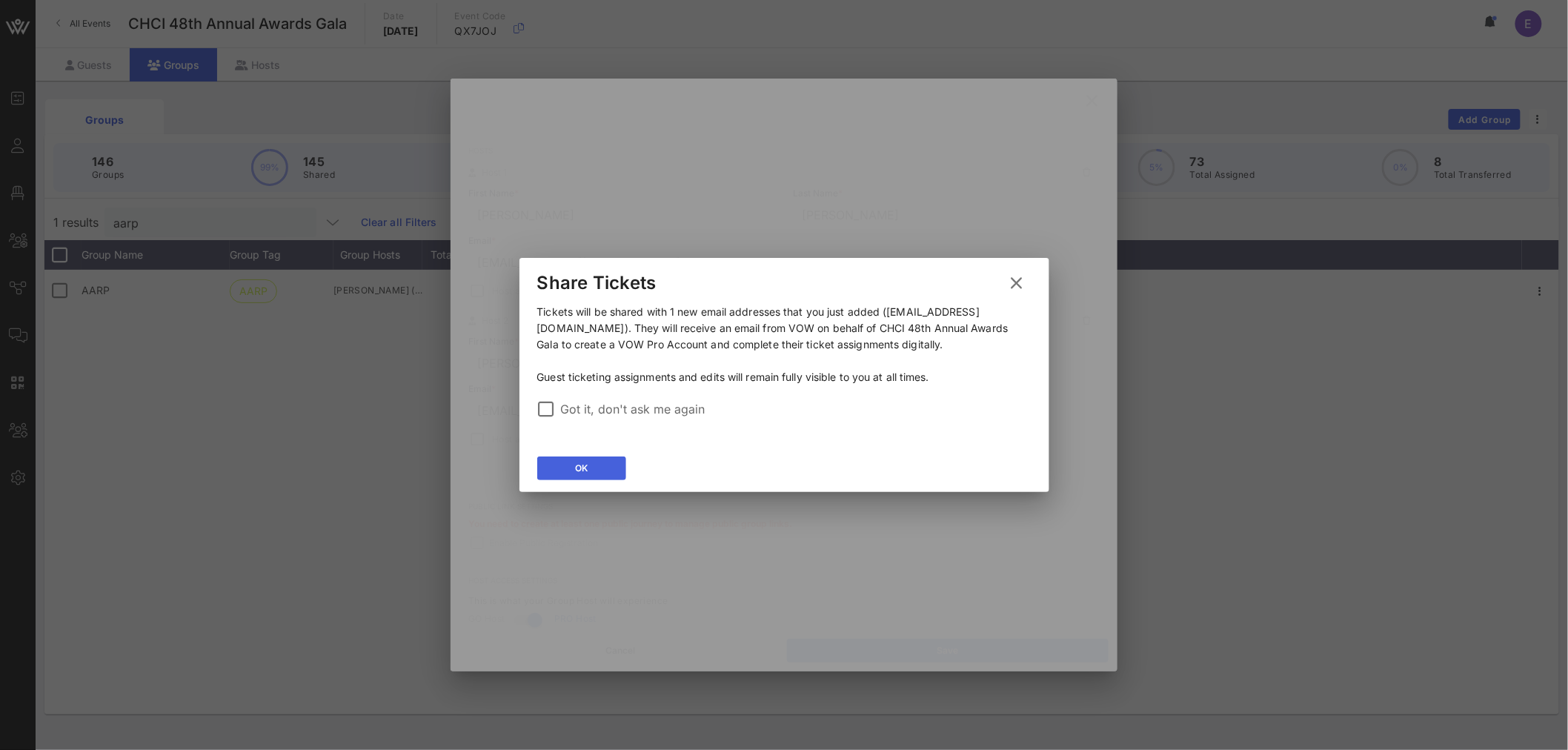
click at [594, 469] on button "OK" at bounding box center [581, 468] width 89 height 24
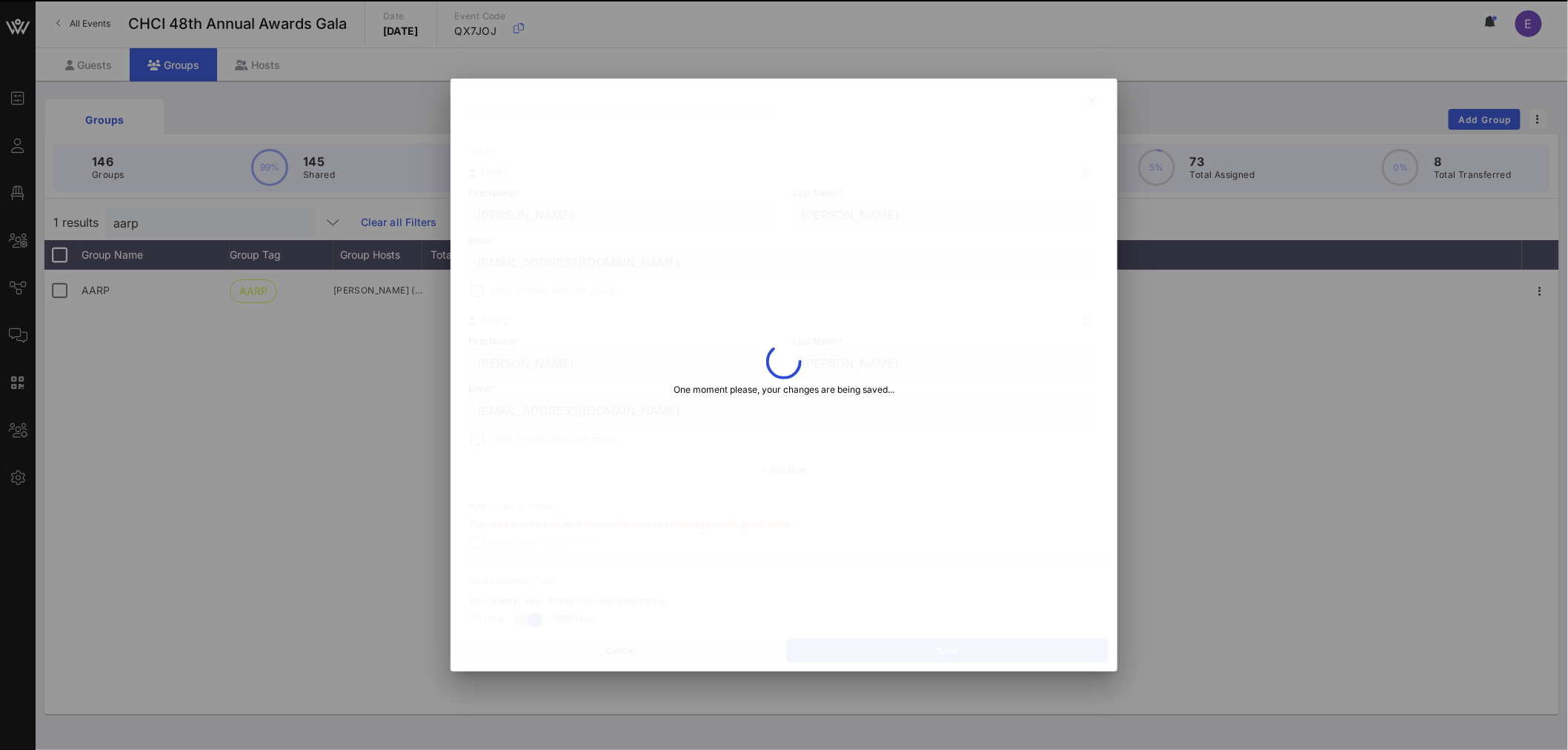
type input "[PERSON_NAME]"
type input ""[PERSON_NAME]"[PERSON_NAME]"
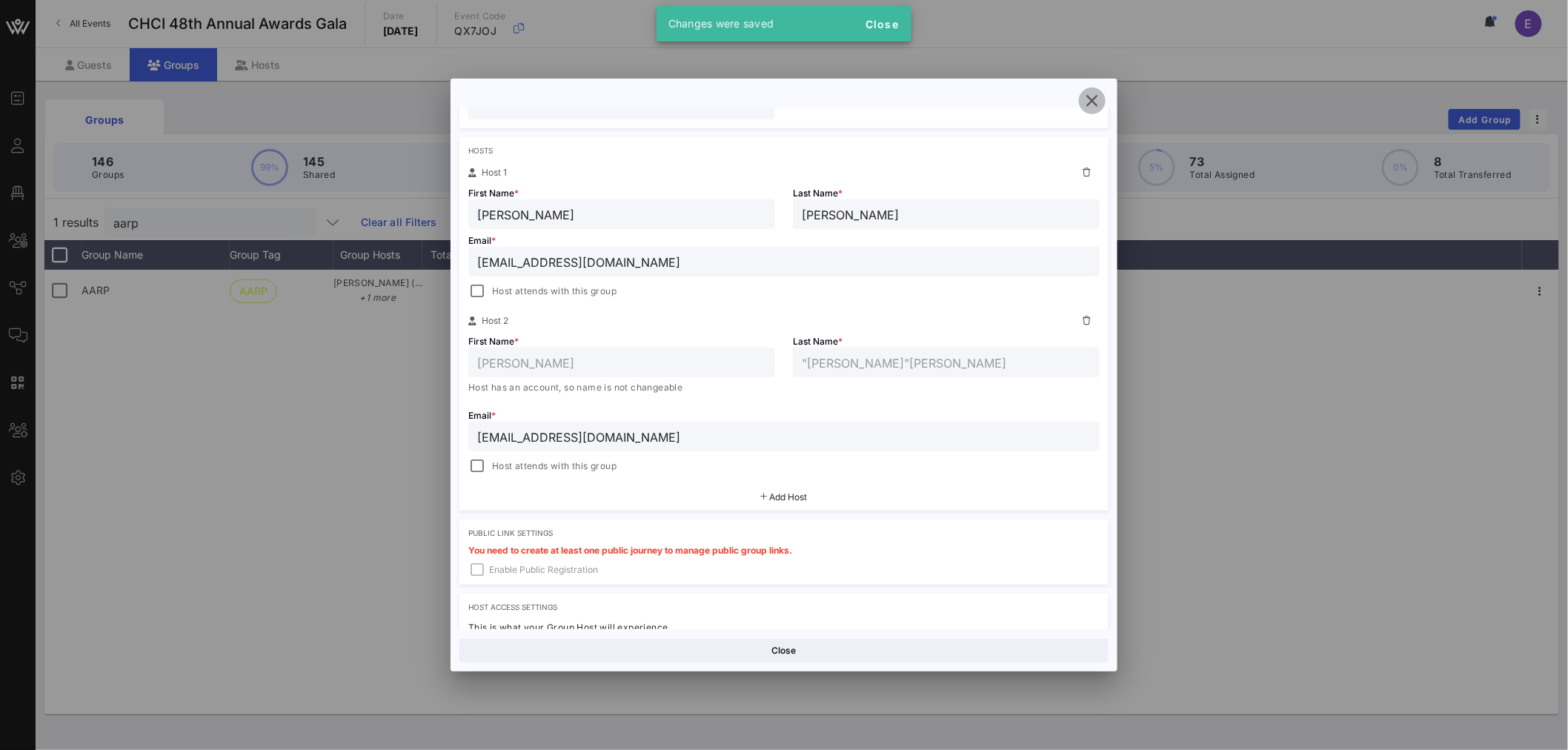
click at [1095, 101] on icon "button" at bounding box center [1092, 100] width 18 height 18
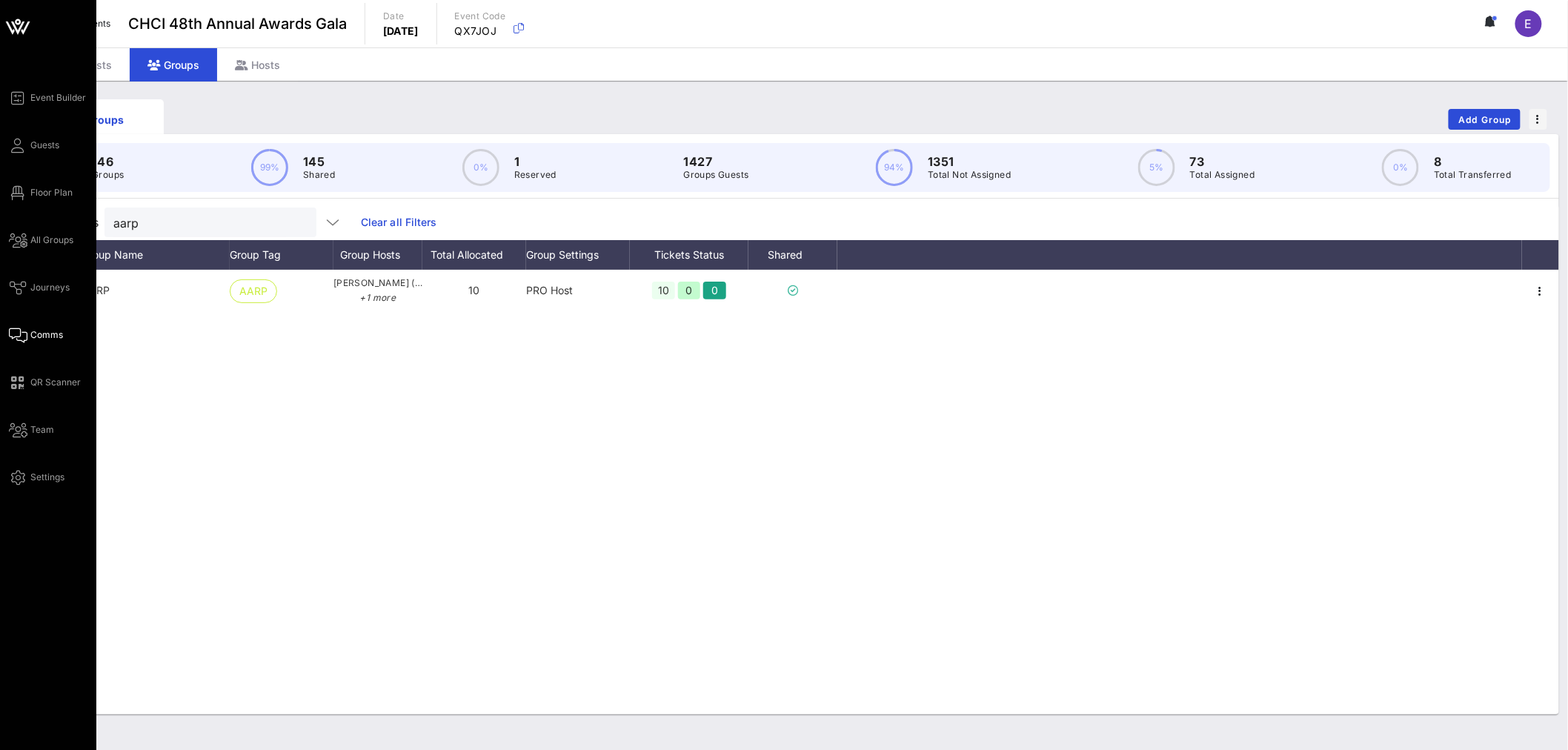
click at [48, 330] on span "Comms" at bounding box center [47, 334] width 33 height 13
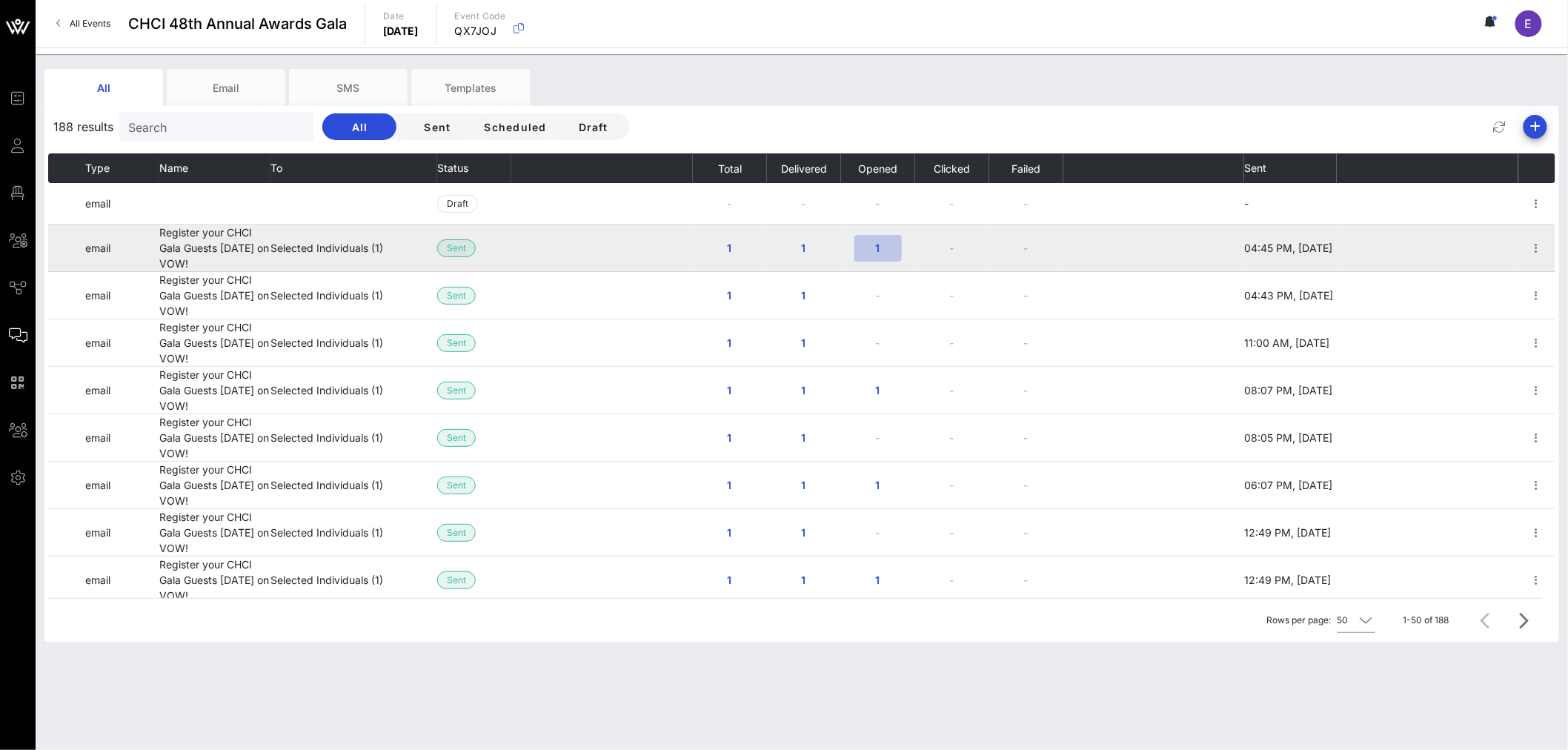
click at [877, 249] on span "1" at bounding box center [877, 248] width 24 height 13
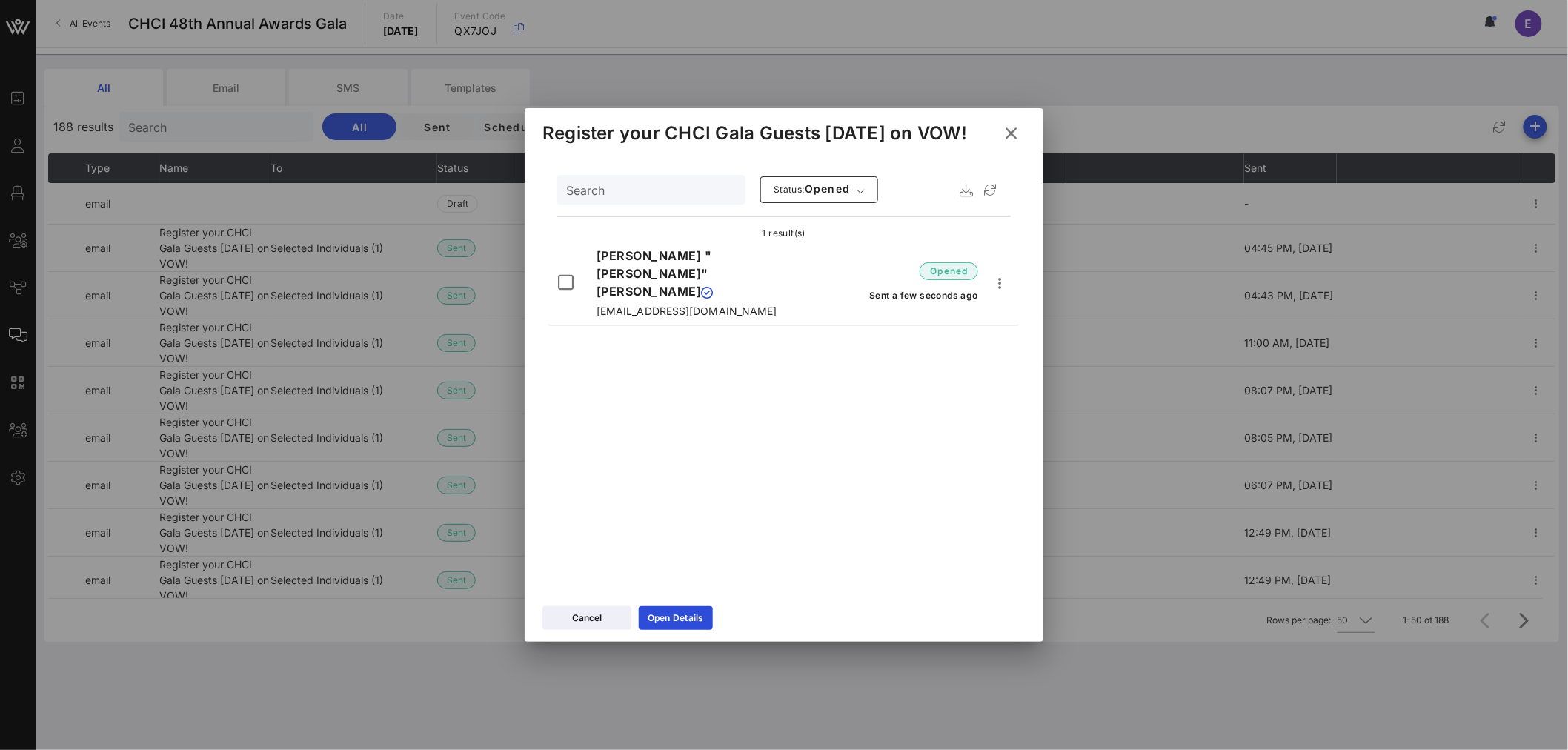
click at [1016, 131] on icon at bounding box center [1011, 133] width 27 height 26
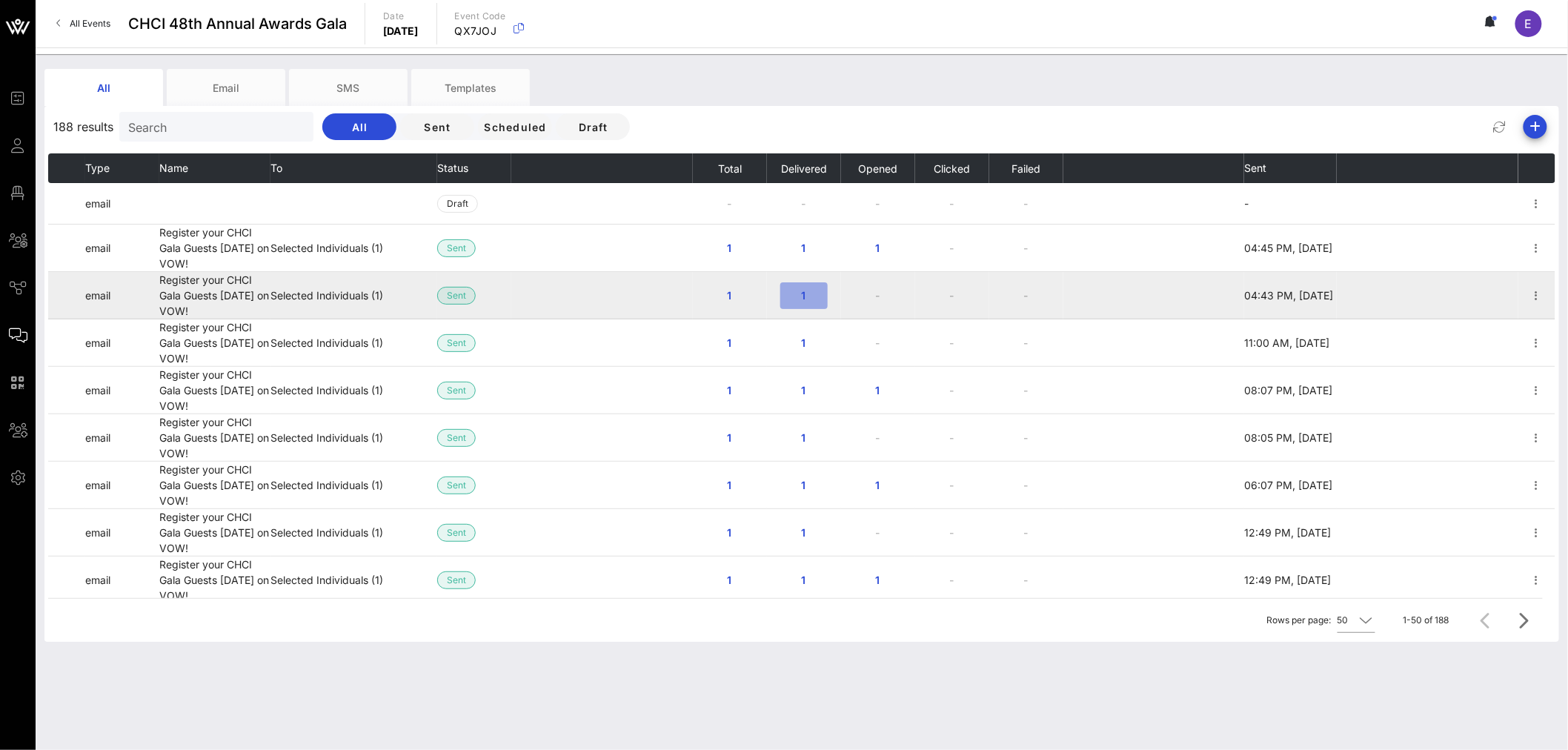
click at [798, 301] on button "1" at bounding box center [804, 295] width 47 height 27
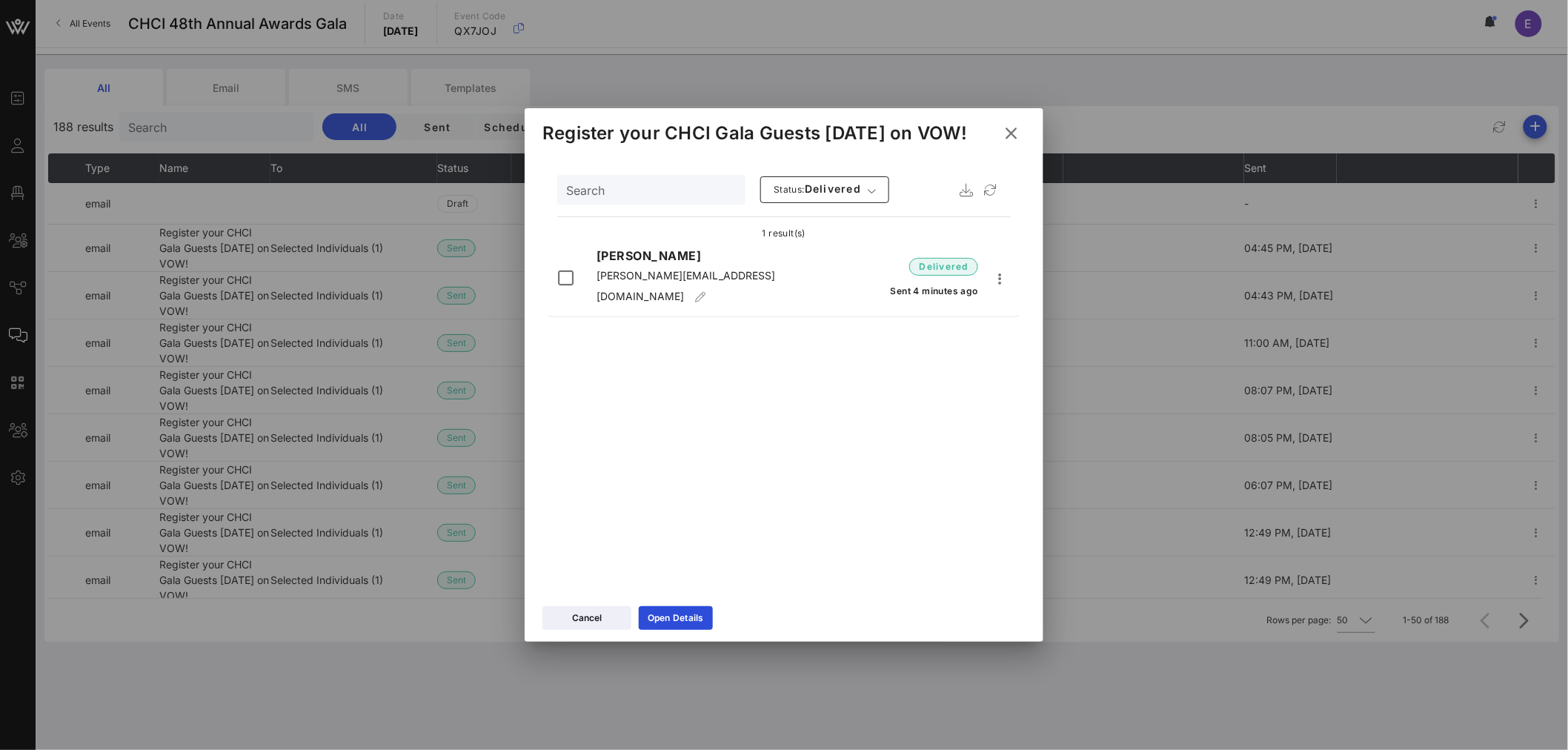
click at [1009, 138] on icon at bounding box center [1011, 133] width 25 height 24
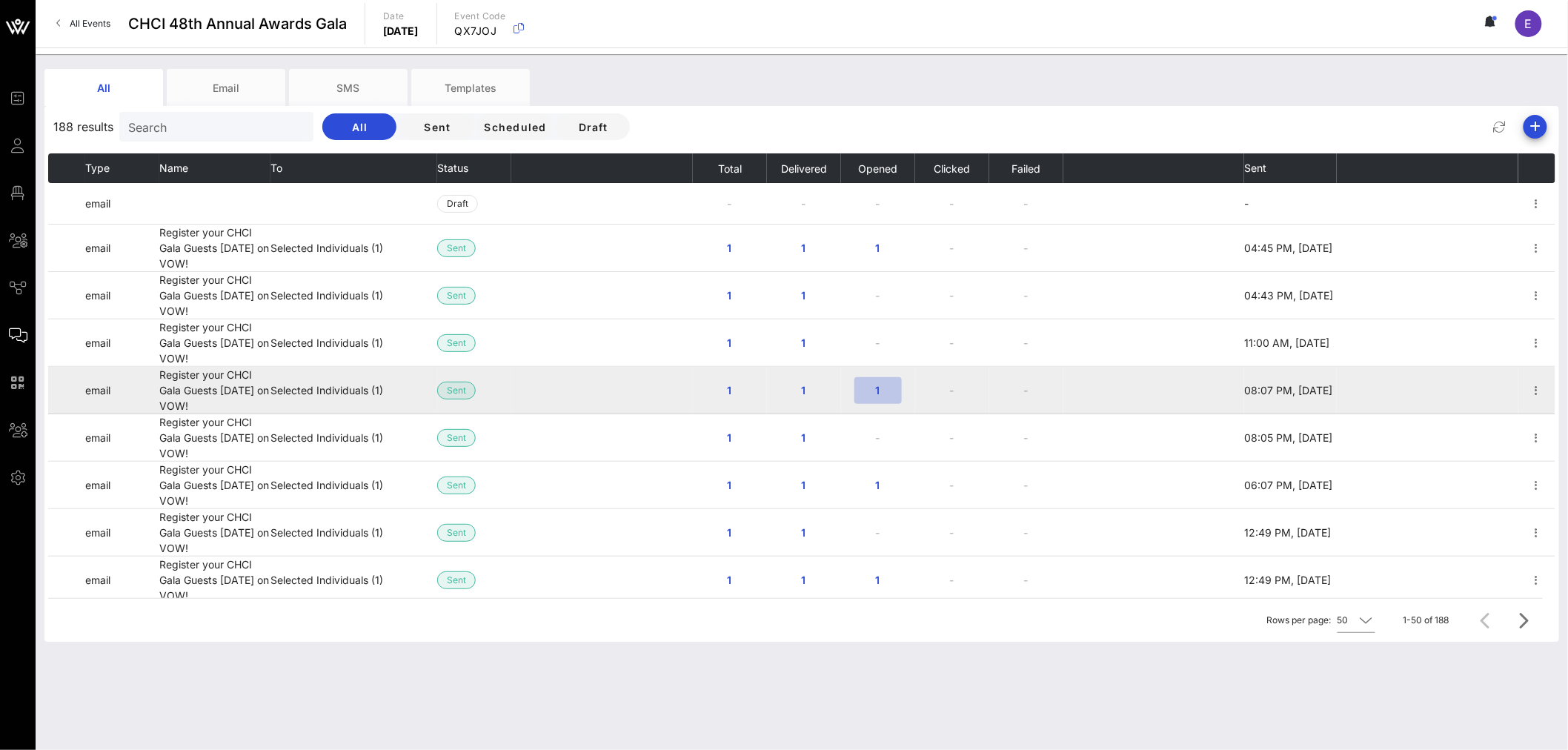
click at [871, 393] on span "1" at bounding box center [877, 390] width 24 height 13
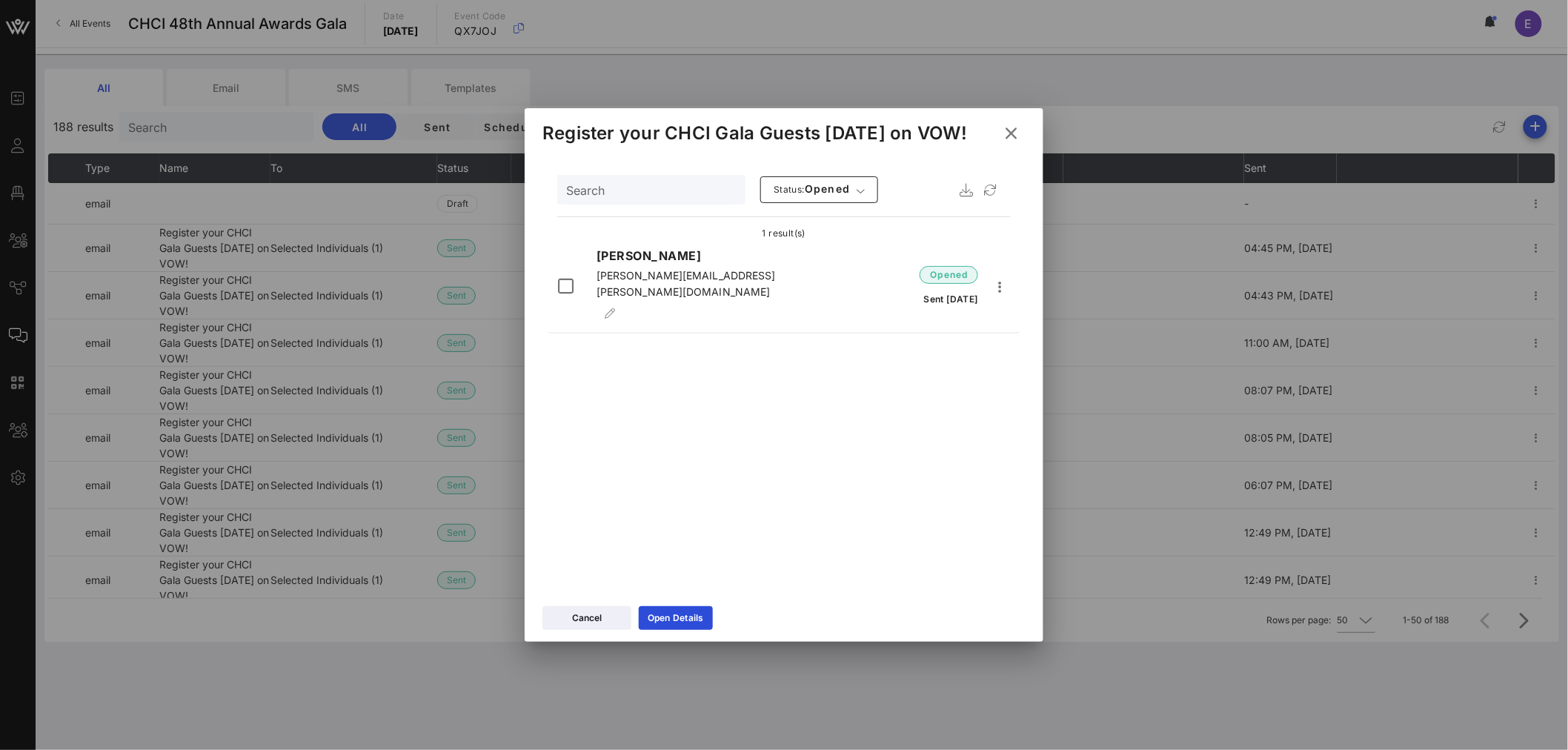
click at [1016, 130] on icon at bounding box center [1011, 134] width 21 height 20
